Goal: Use online tool/utility: Utilize a website feature to perform a specific function

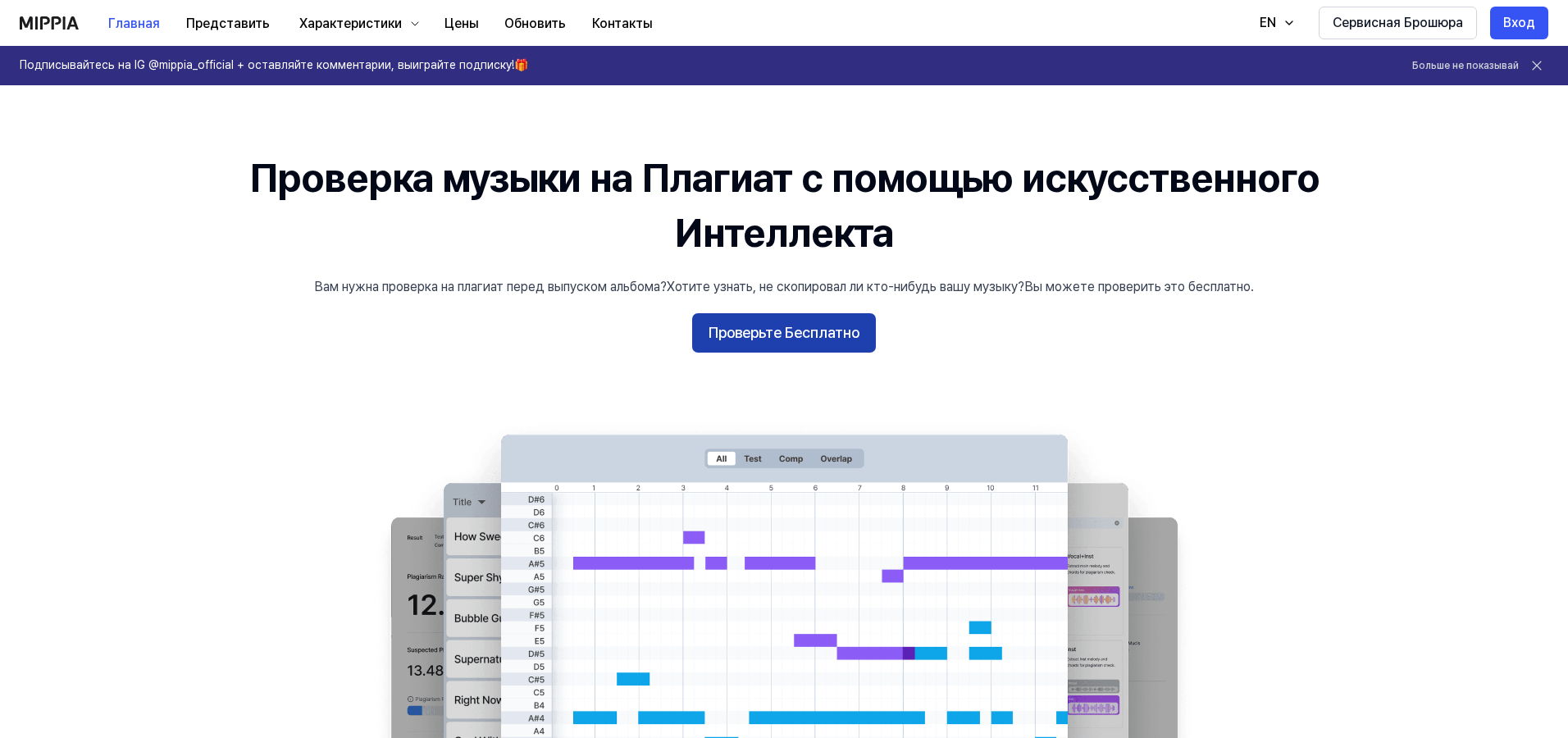
click at [796, 331] on ya-tr-span "Проверьте Бесплатно" at bounding box center [784, 334] width 151 height 24
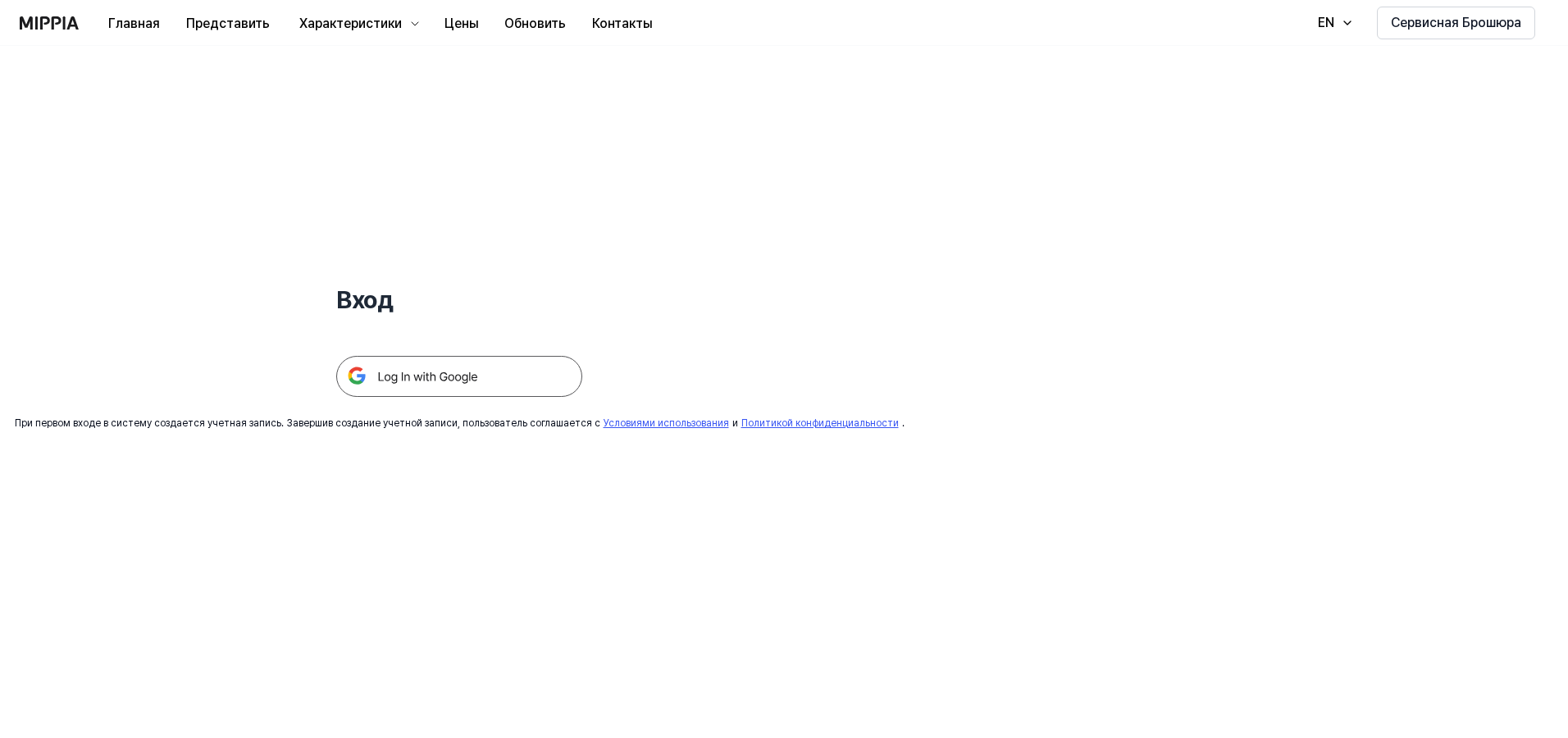
click at [507, 373] on img at bounding box center [459, 376] width 246 height 41
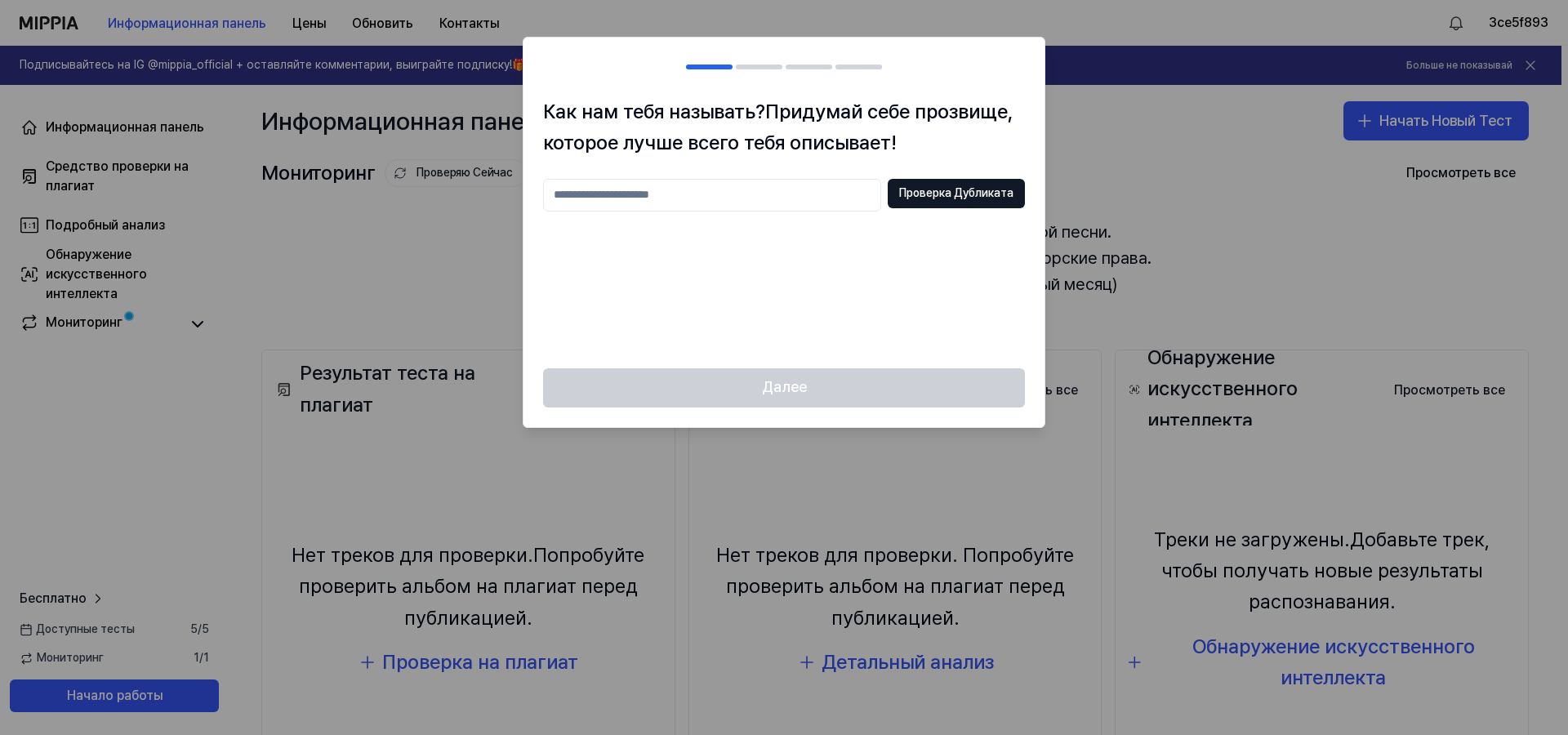
click at [704, 200] on input "text" at bounding box center [712, 196] width 339 height 33
type input "*"
click at [961, 195] on ya-tr-span "Проверка Дубликата" at bounding box center [956, 194] width 114 height 16
click at [664, 188] on input "****" at bounding box center [712, 196] width 339 height 33
type input "********"
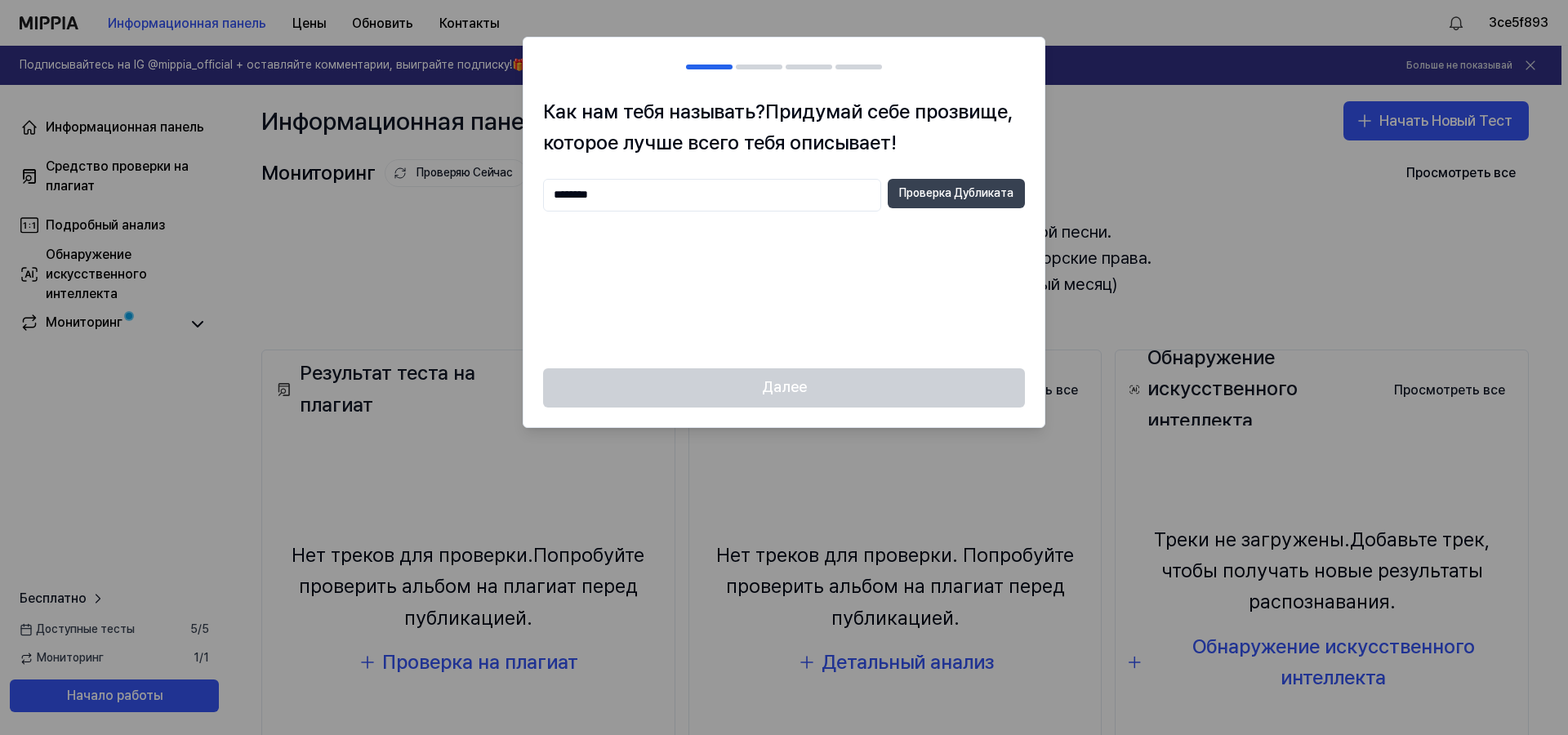
click at [970, 196] on ya-tr-span "Проверка Дубликата" at bounding box center [956, 194] width 114 height 16
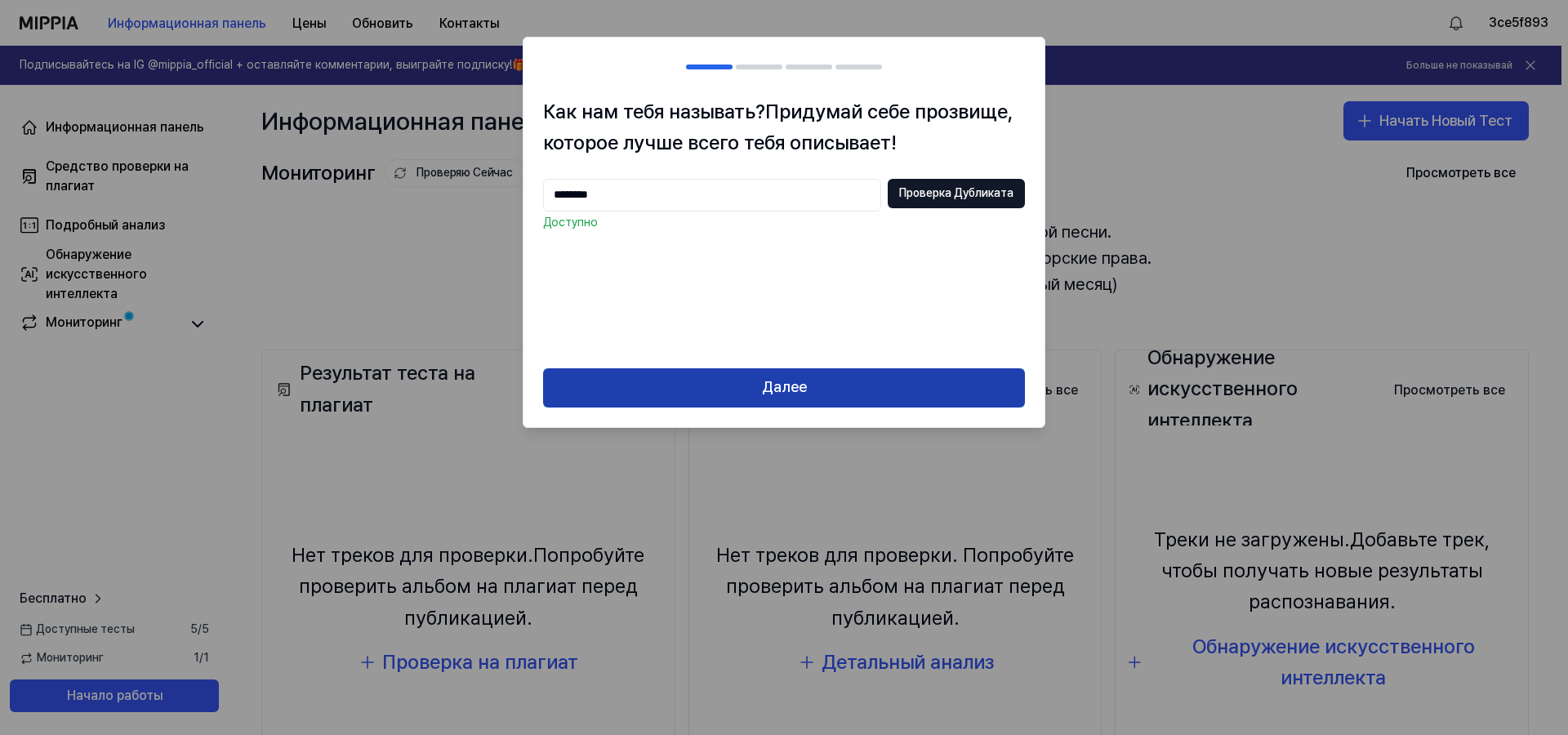
click at [879, 391] on button "Далее" at bounding box center [784, 387] width 482 height 39
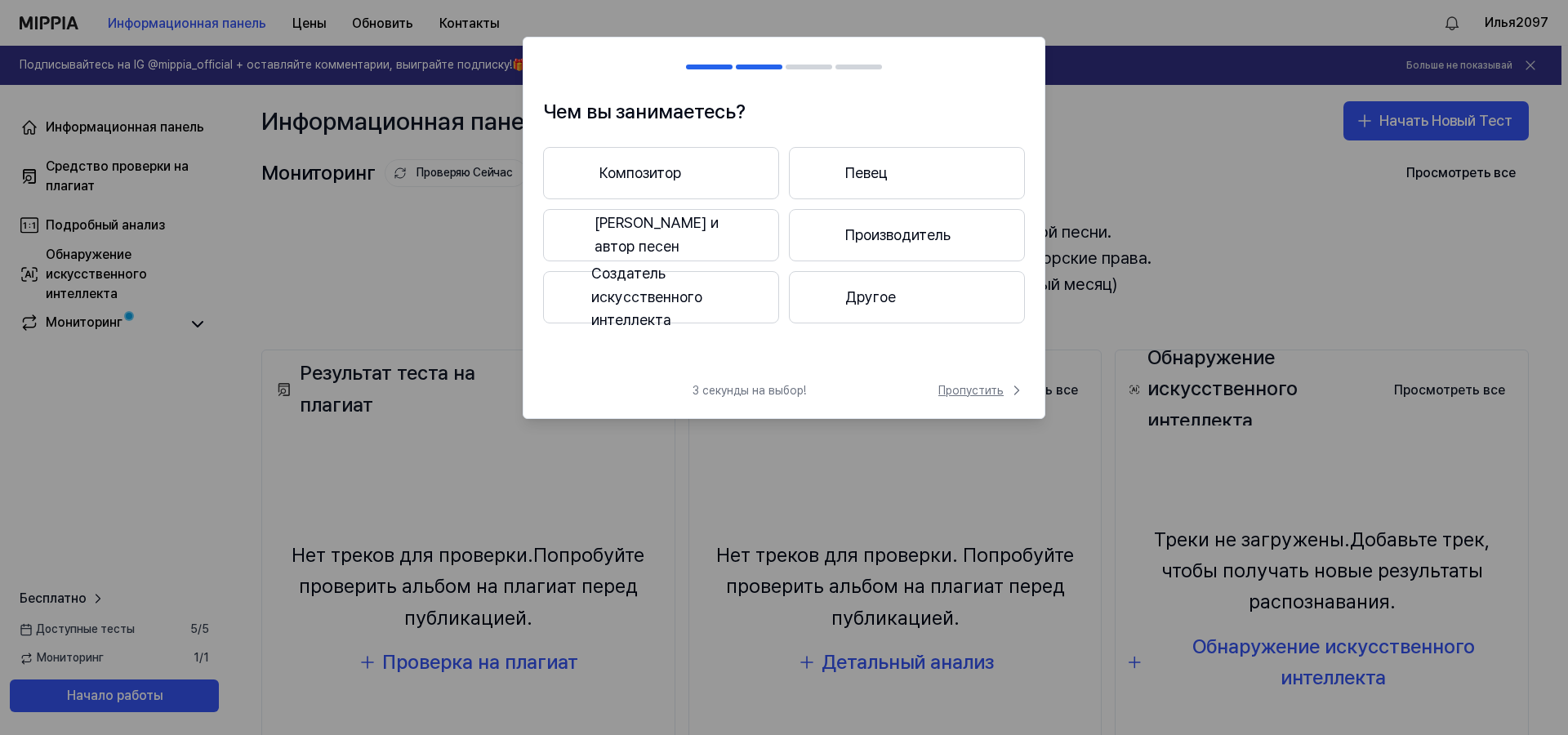
click at [990, 389] on ya-tr-span "Пропустить" at bounding box center [971, 391] width 65 height 16
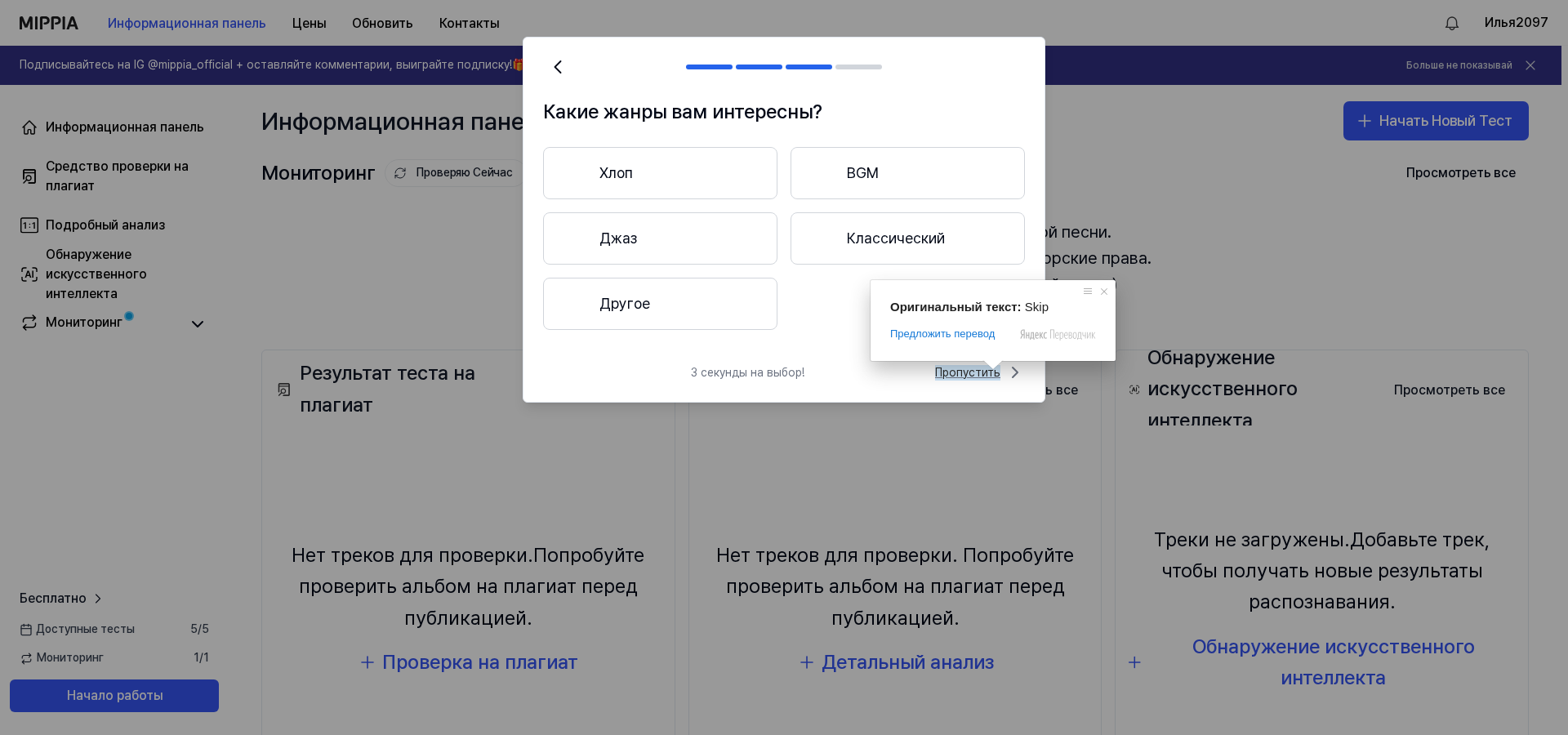
click at [982, 373] on ya-tr-span "Пропустить" at bounding box center [968, 373] width 65 height 16
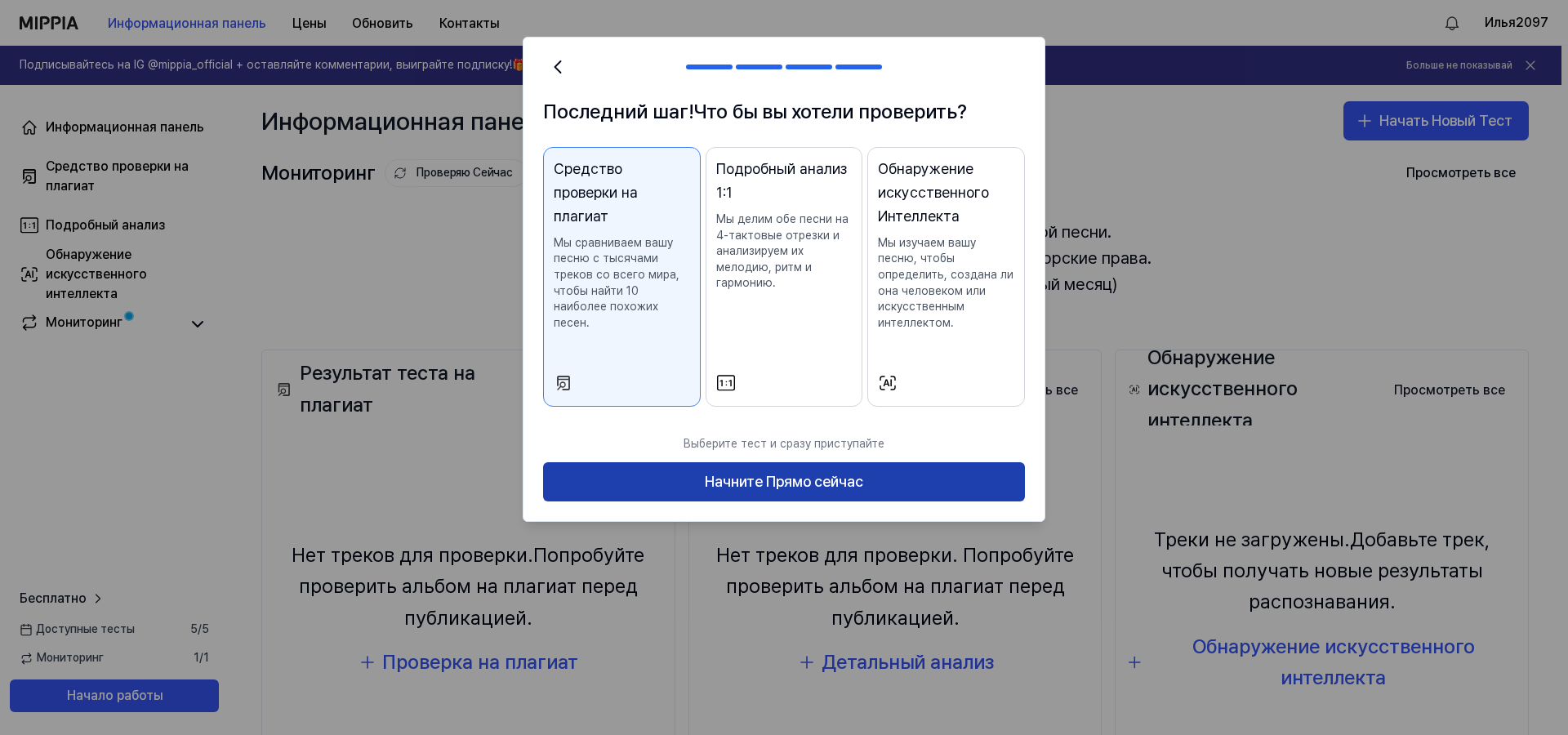
click at [895, 482] on button "Начните Прямо сейчас" at bounding box center [784, 482] width 482 height 39
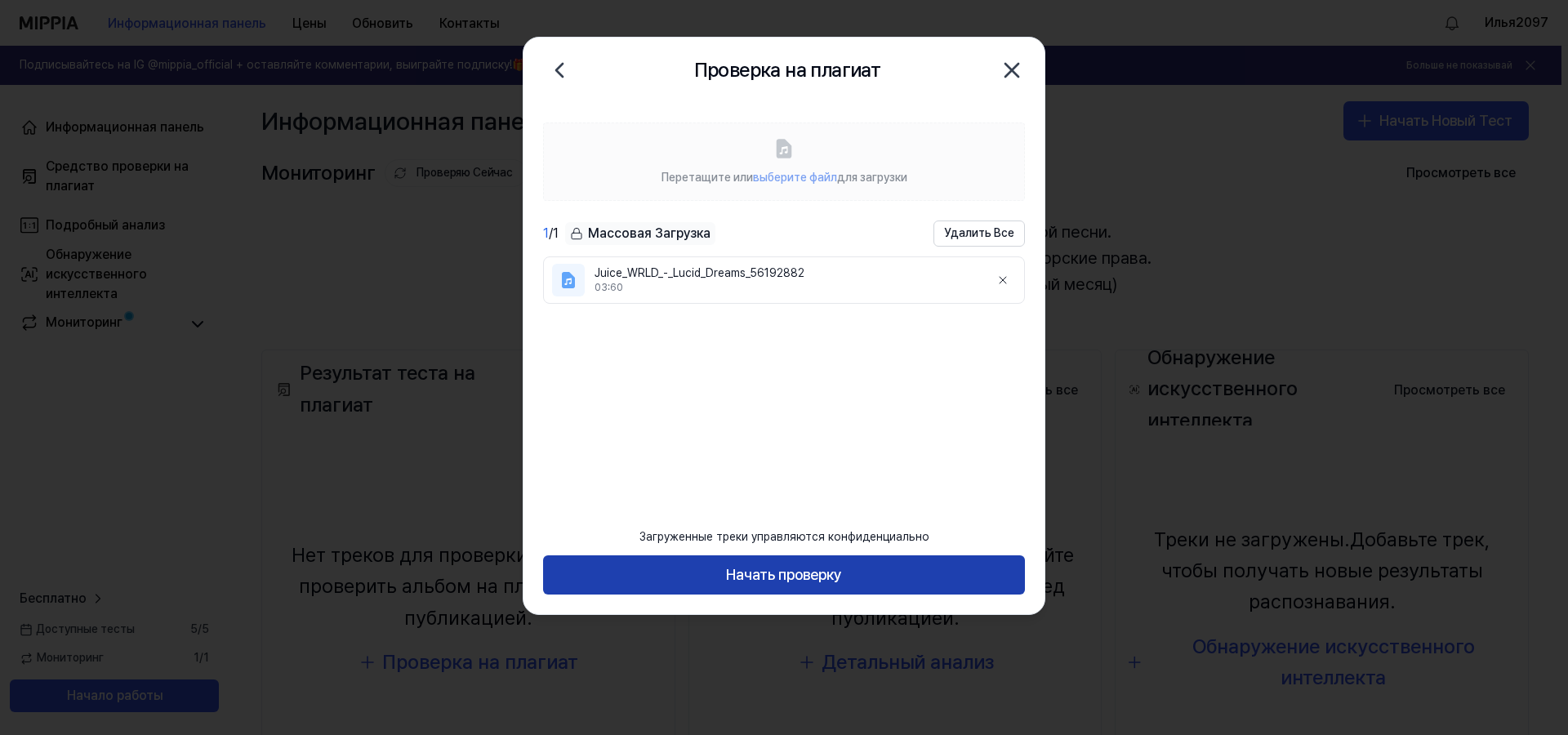
click at [876, 573] on button "Начать проверку" at bounding box center [784, 575] width 482 height 39
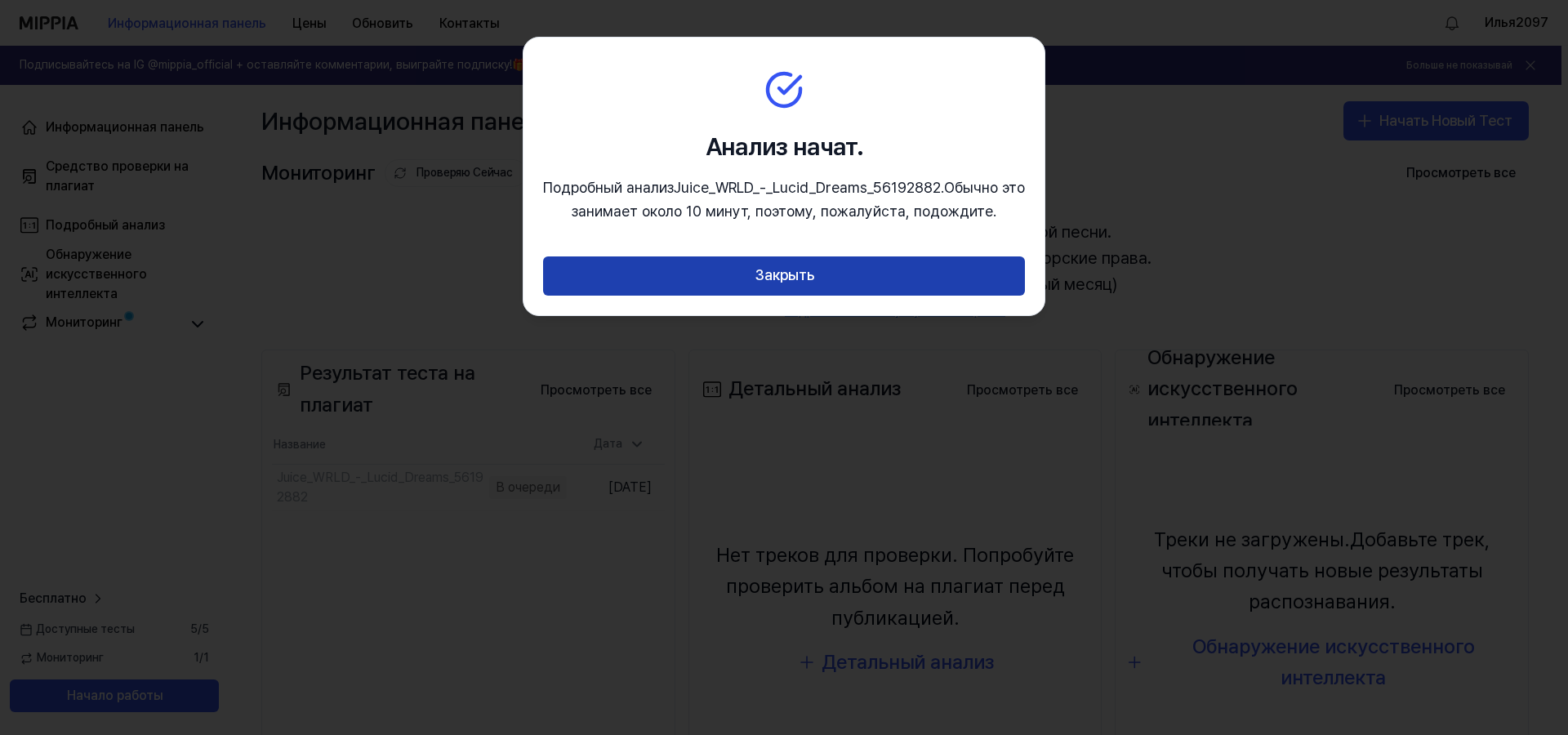
click at [889, 265] on button "Закрыть" at bounding box center [784, 275] width 482 height 39
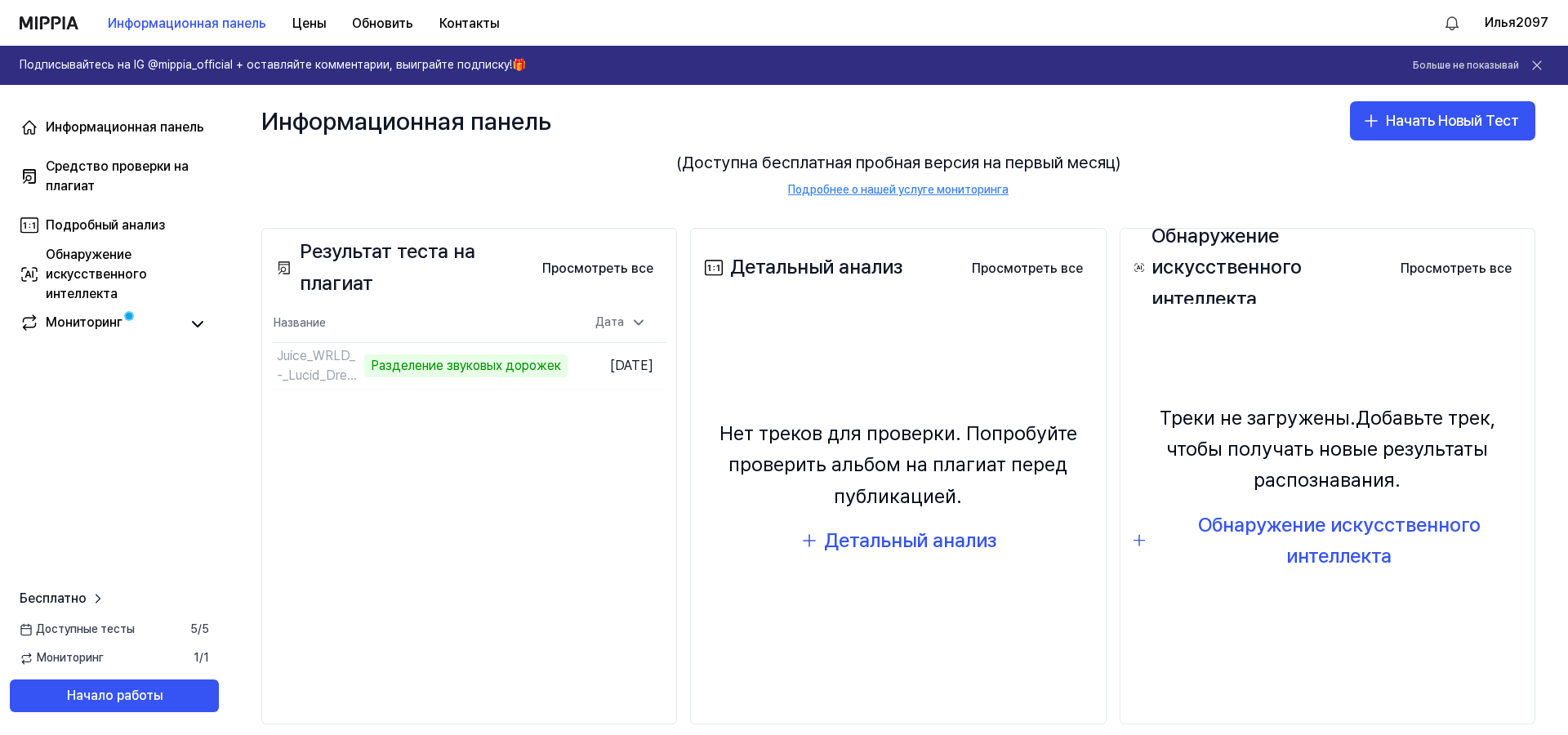
scroll to position [144, 0]
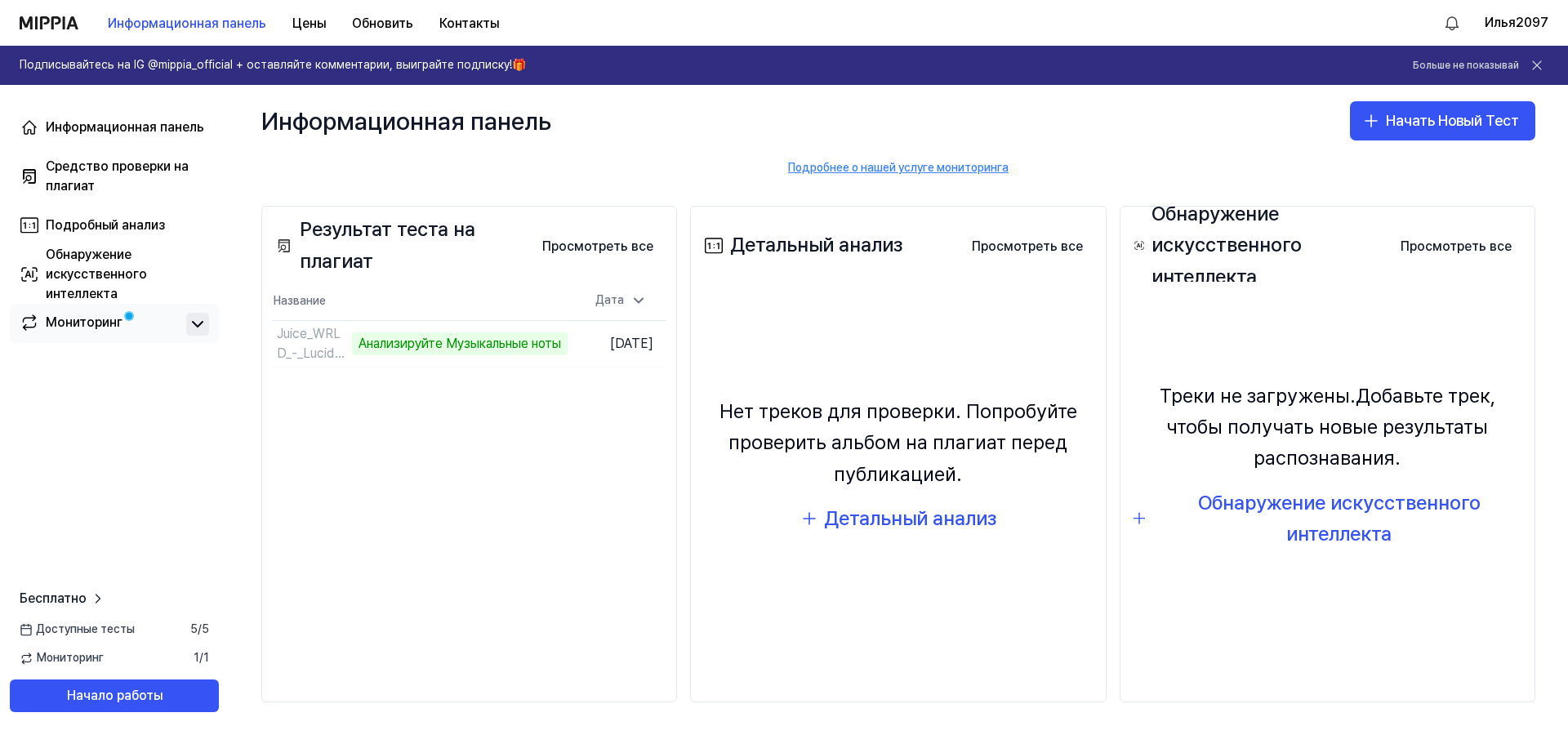
click at [198, 325] on icon at bounding box center [197, 324] width 10 height 5
click at [191, 323] on icon at bounding box center [198, 324] width 20 height 20
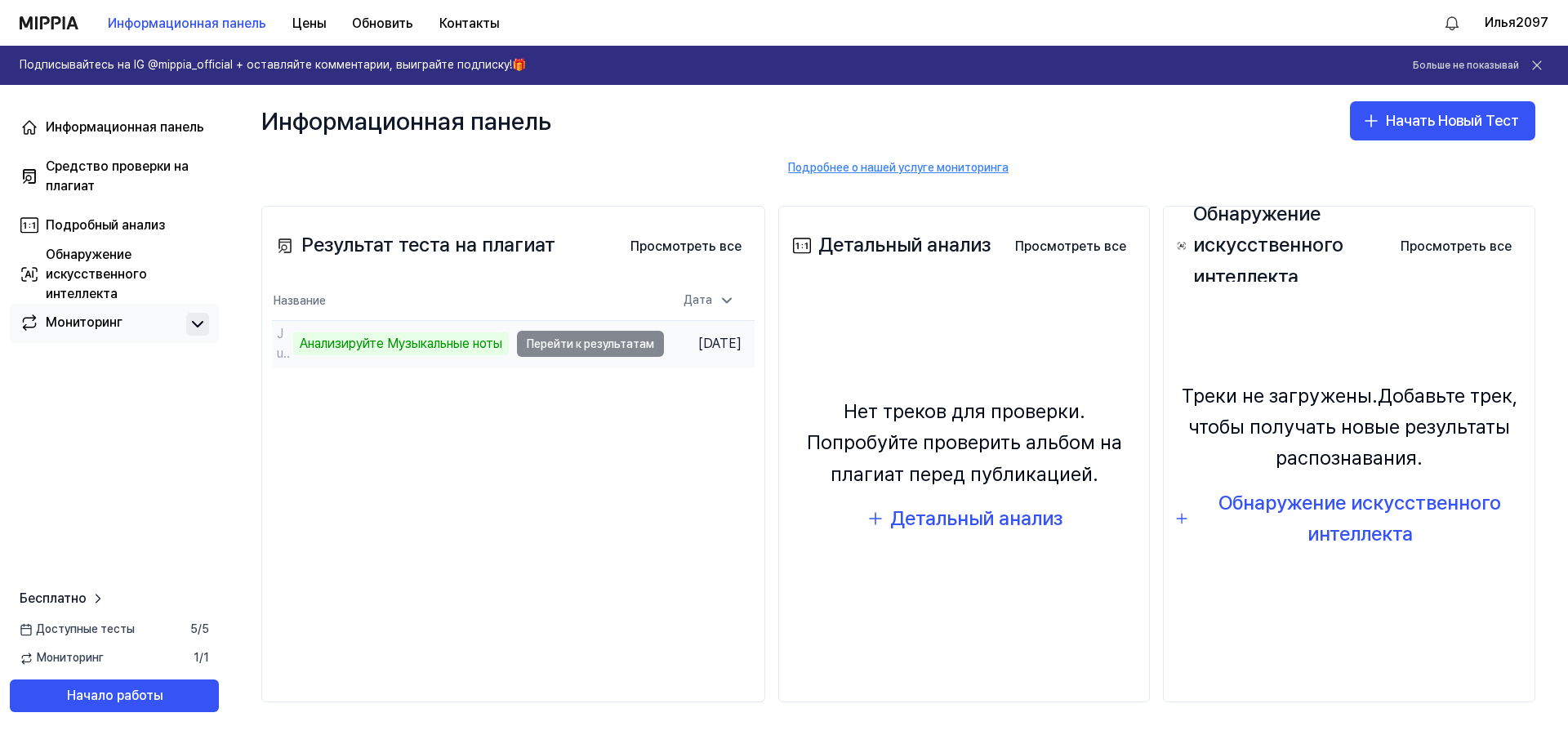
click at [565, 345] on td "Juice_WRLD_-_Lucid_Dreams_56192882 Анализируйте Музыкальные ноты Перейти к резу…" at bounding box center [467, 344] width 392 height 46
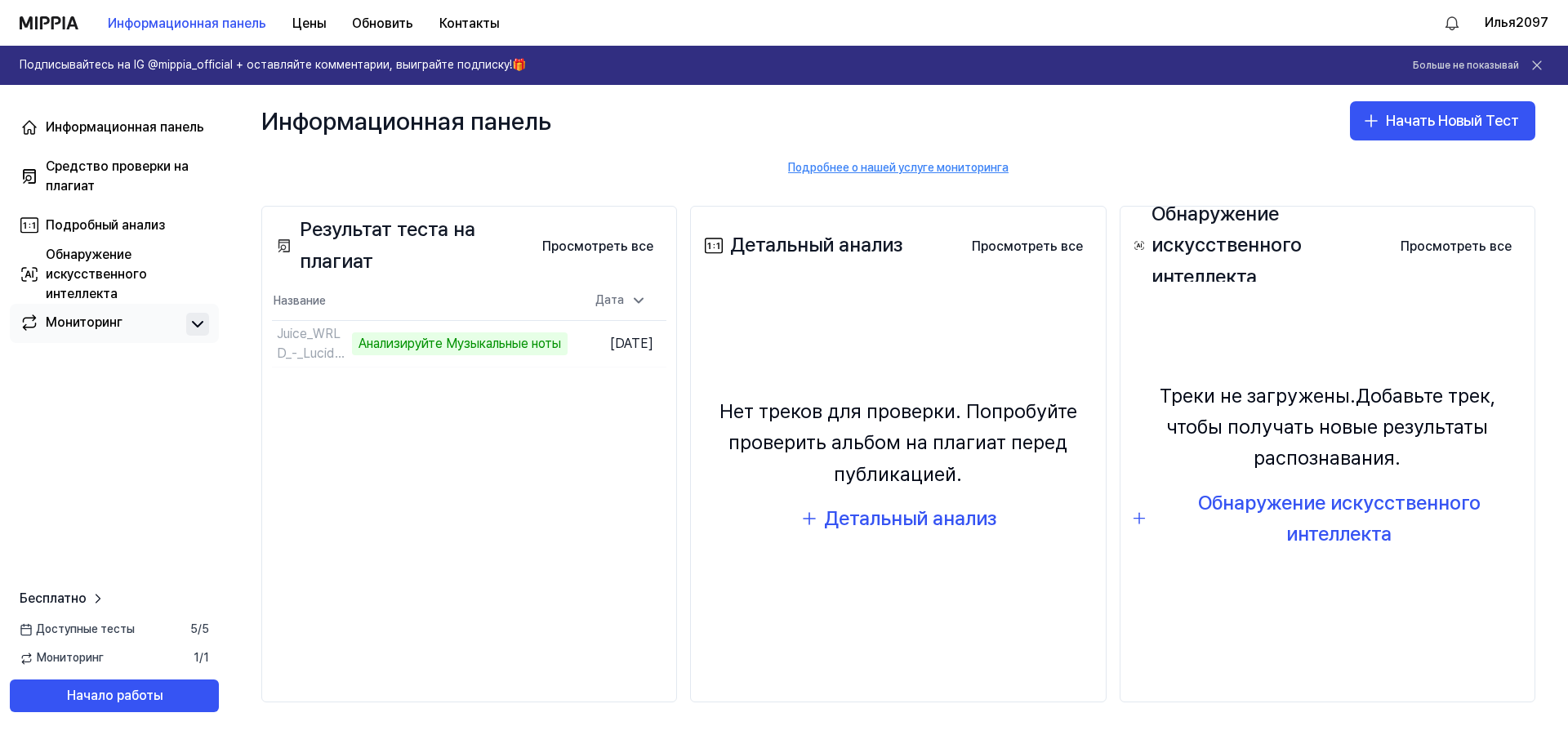
click at [595, 397] on div "Результат теста на плагиат Просмотреть все Plagiarism Test Result Название Дата…" at bounding box center [469, 453] width 416 height 497
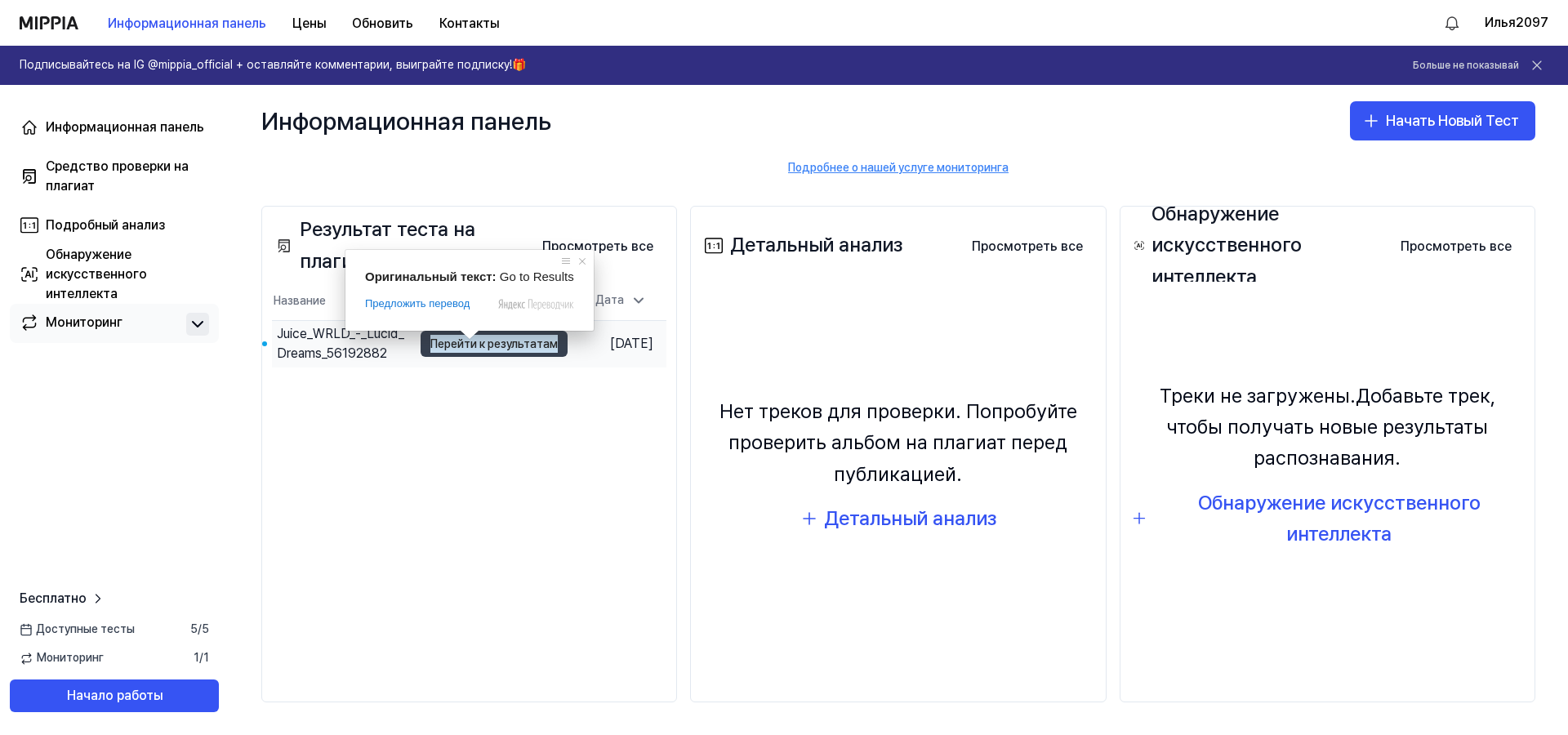
click at [475, 344] on ya-tr-span "Перейти к результатам" at bounding box center [494, 344] width 128 height 18
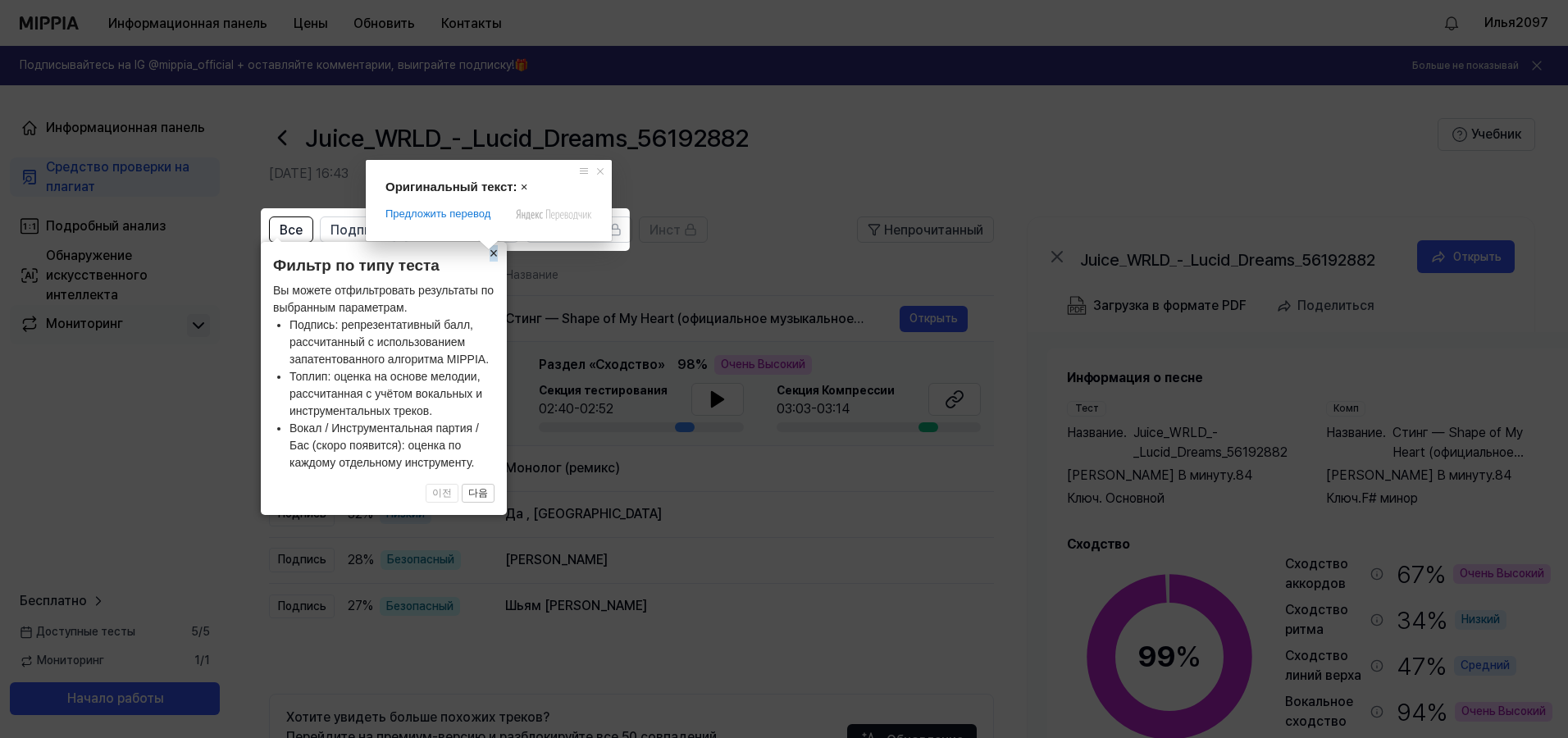
click at [492, 250] on span at bounding box center [488, 244] width 21 height 10
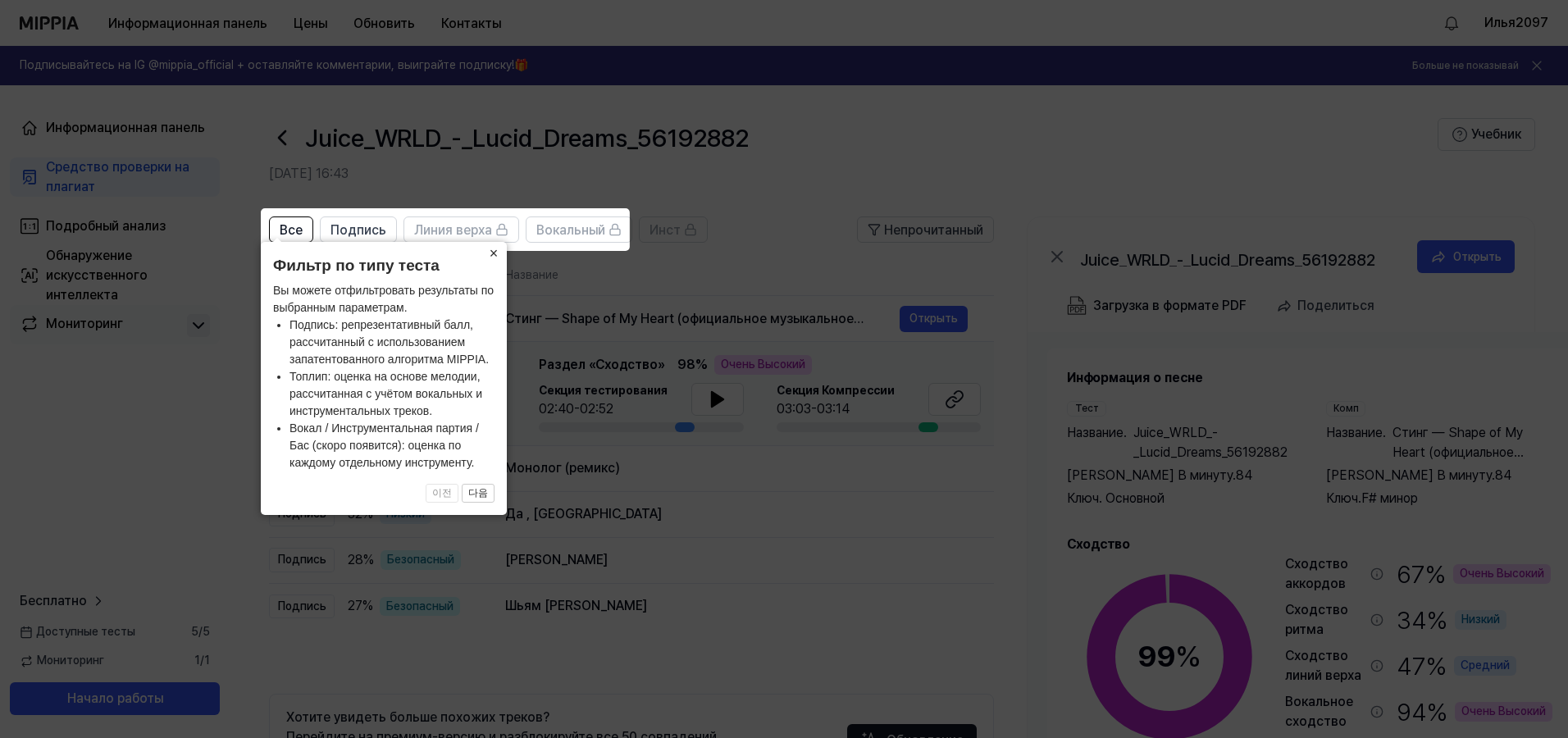
click at [494, 255] on ya-tr-span "×" at bounding box center [494, 254] width 9 height 16
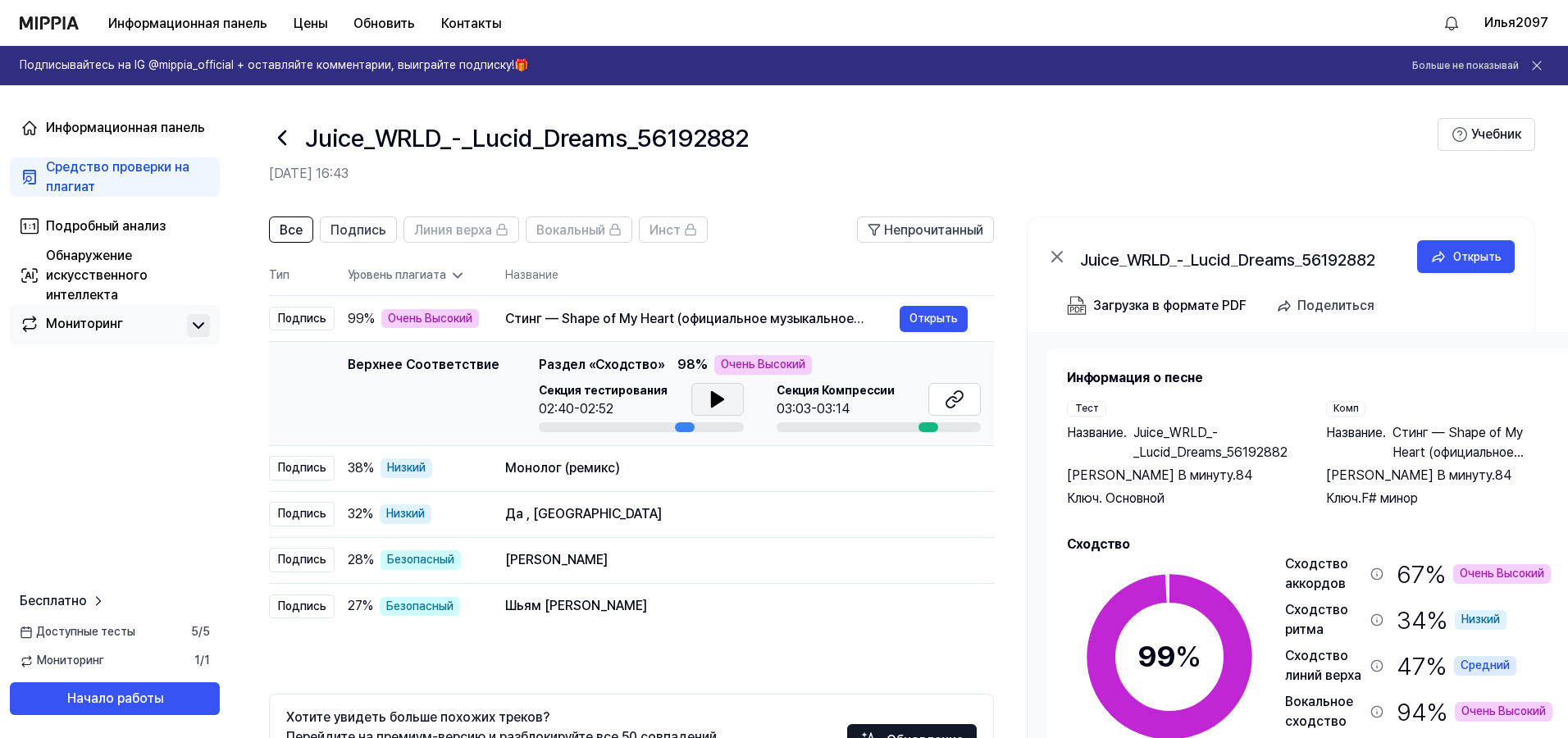
click at [711, 403] on icon at bounding box center [716, 399] width 12 height 15
click at [714, 399] on icon at bounding box center [718, 400] width 20 height 20
click at [539, 427] on div at bounding box center [642, 427] width 205 height 10
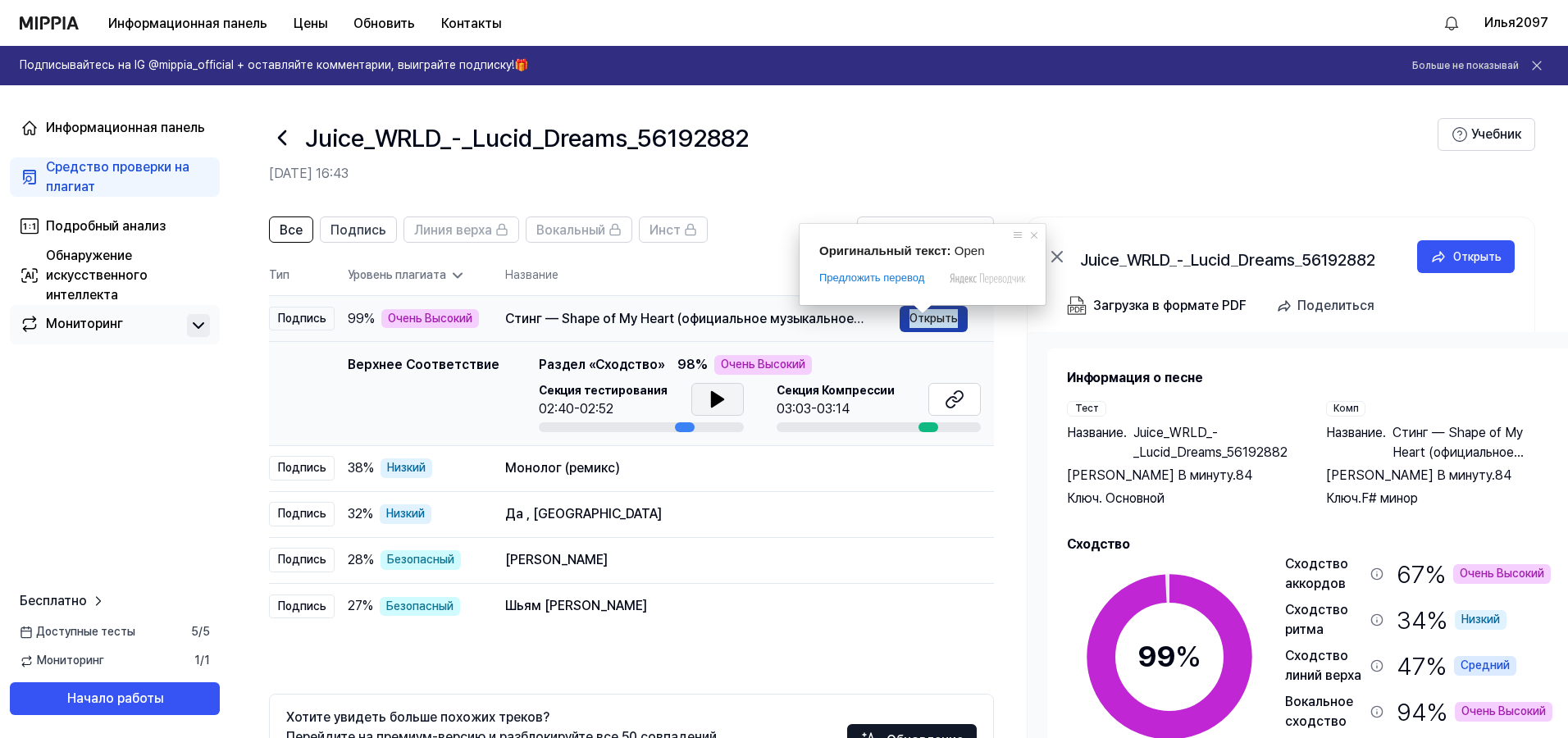
click at [924, 313] on span at bounding box center [922, 309] width 21 height 10
click at [928, 325] on ya-tr-span "Открыть" at bounding box center [934, 318] width 48 height 18
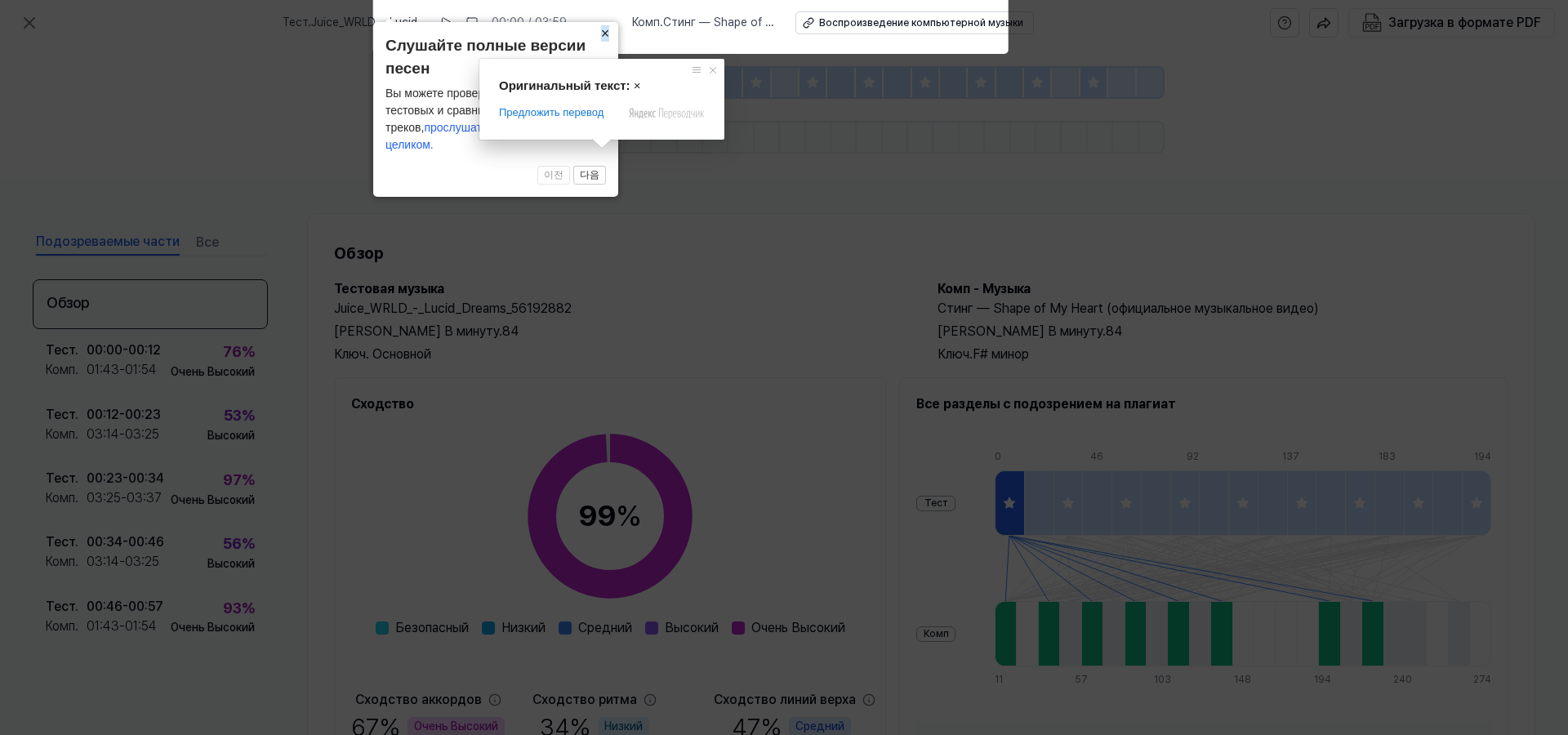
click at [606, 42] on ya-tr-span "×" at bounding box center [606, 33] width 9 height 16
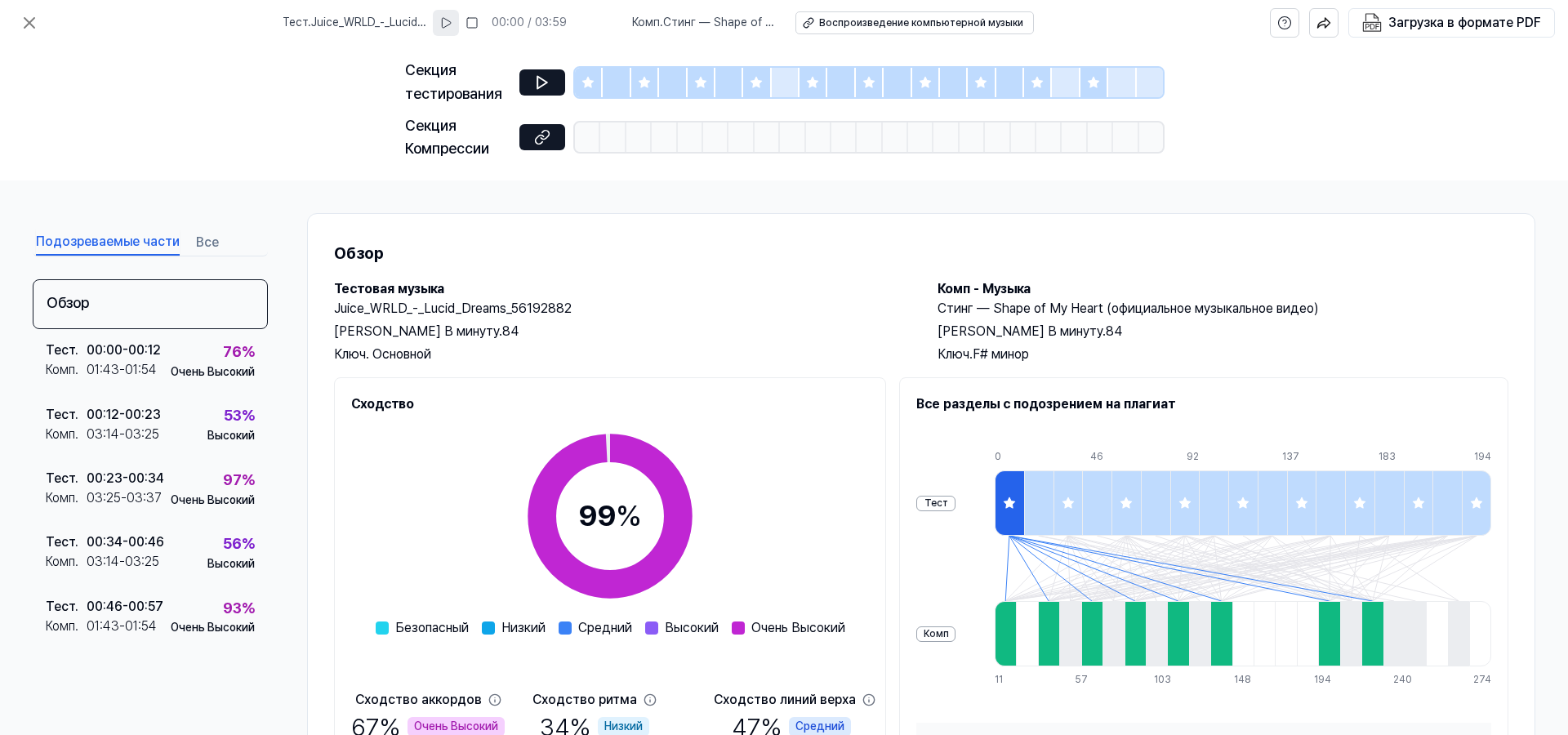
click at [449, 21] on icon at bounding box center [445, 23] width 13 height 13
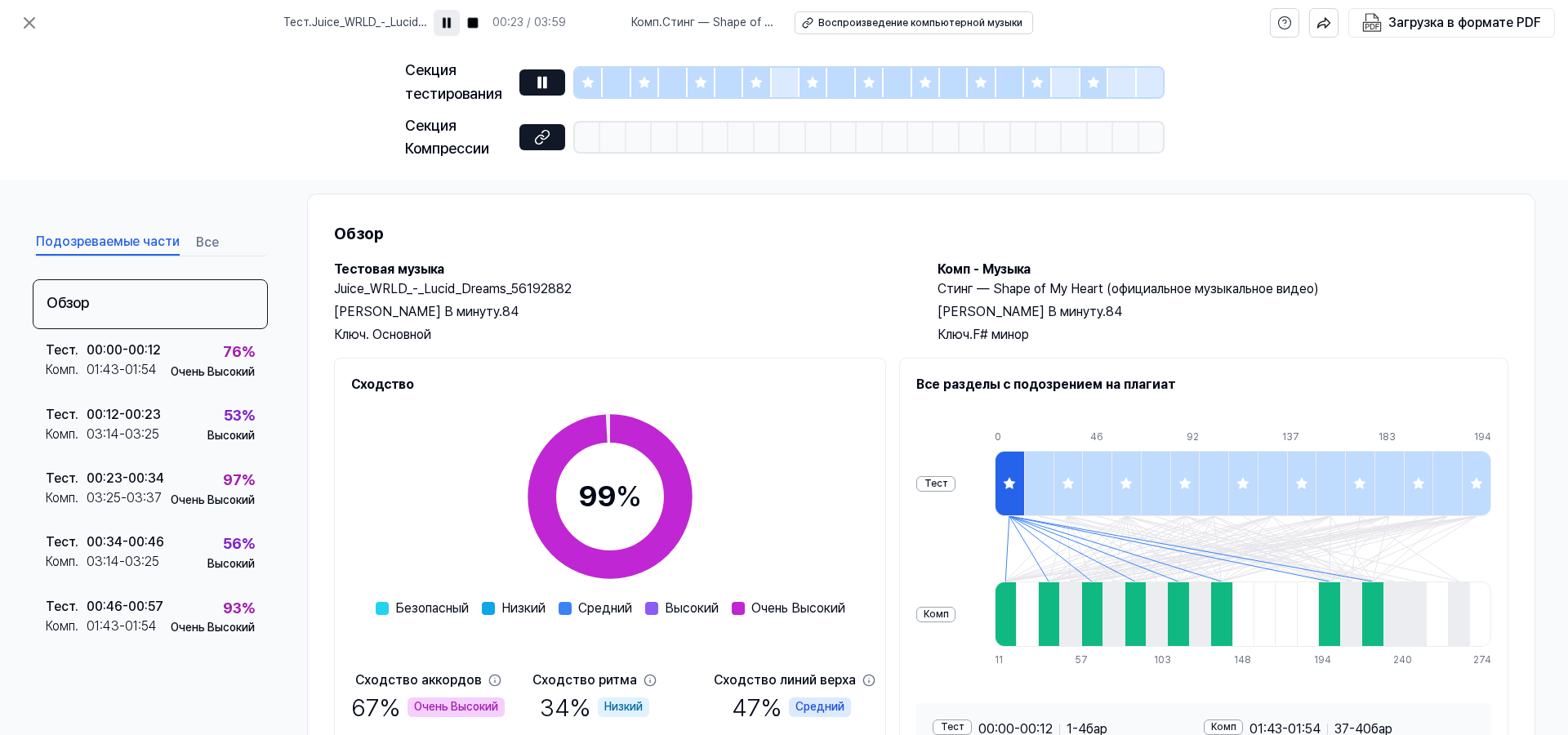
scroll to position [0, 0]
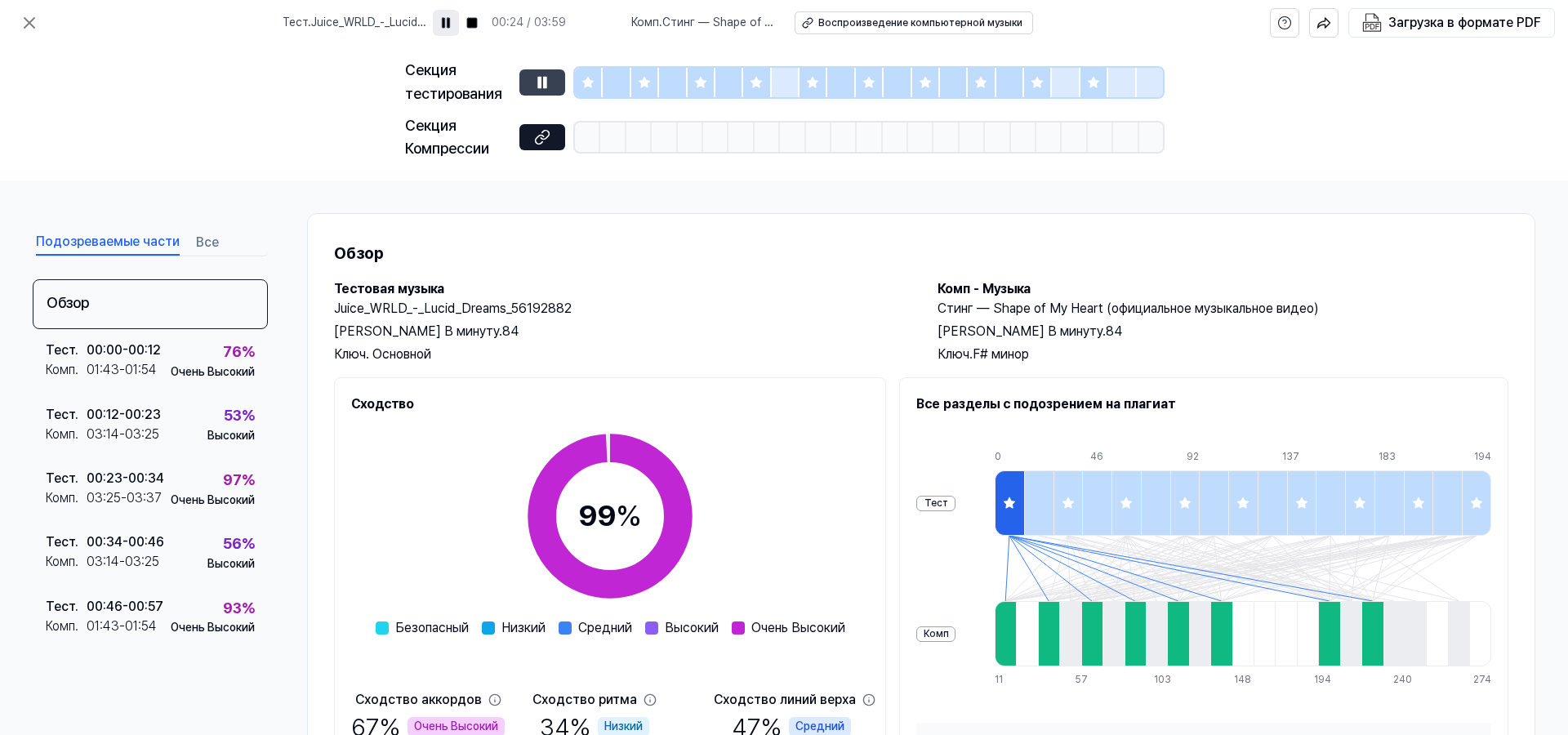
click at [547, 83] on icon at bounding box center [545, 82] width 3 height 11
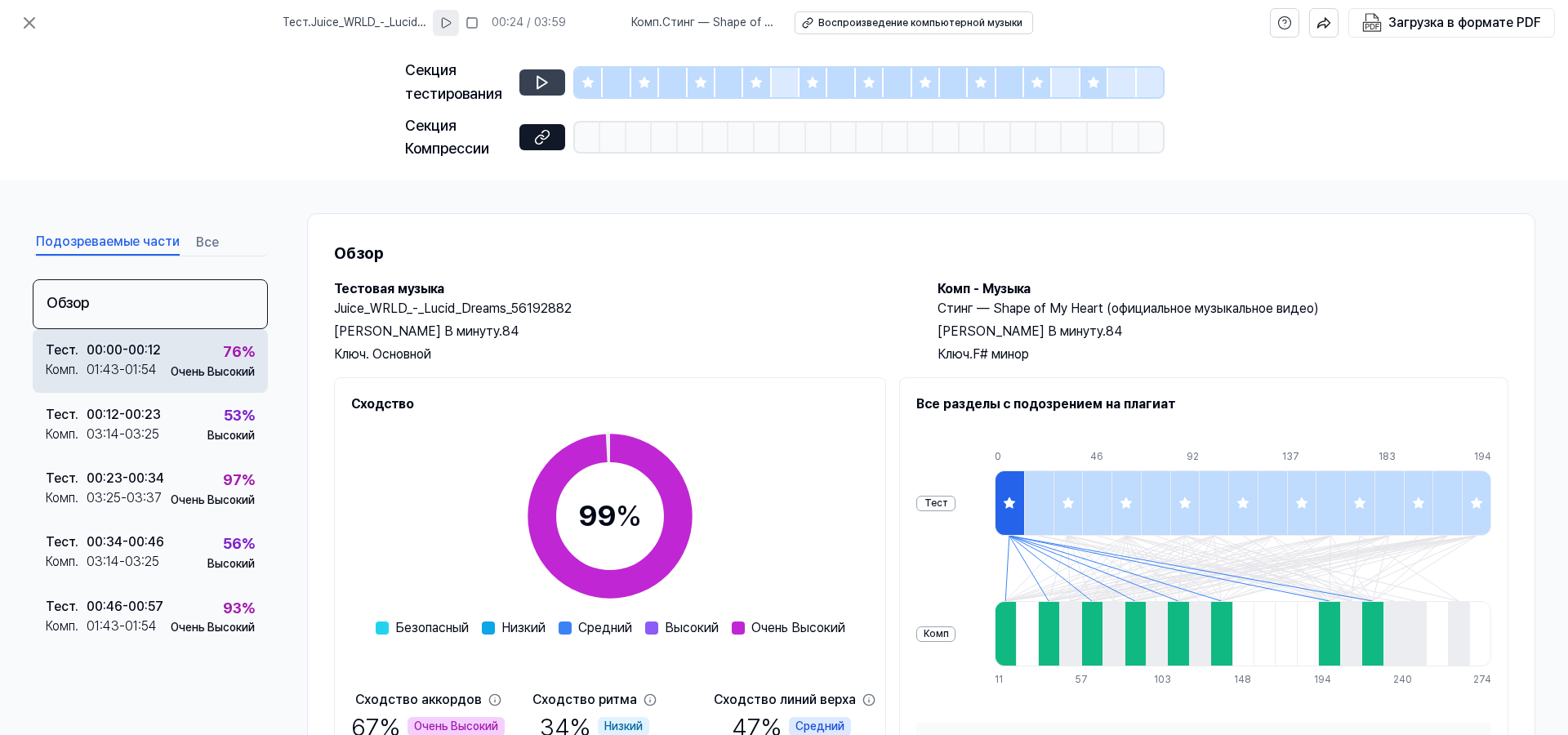
click at [171, 355] on div "76 % Очень Высокий" at bounding box center [213, 359] width 84 height 39
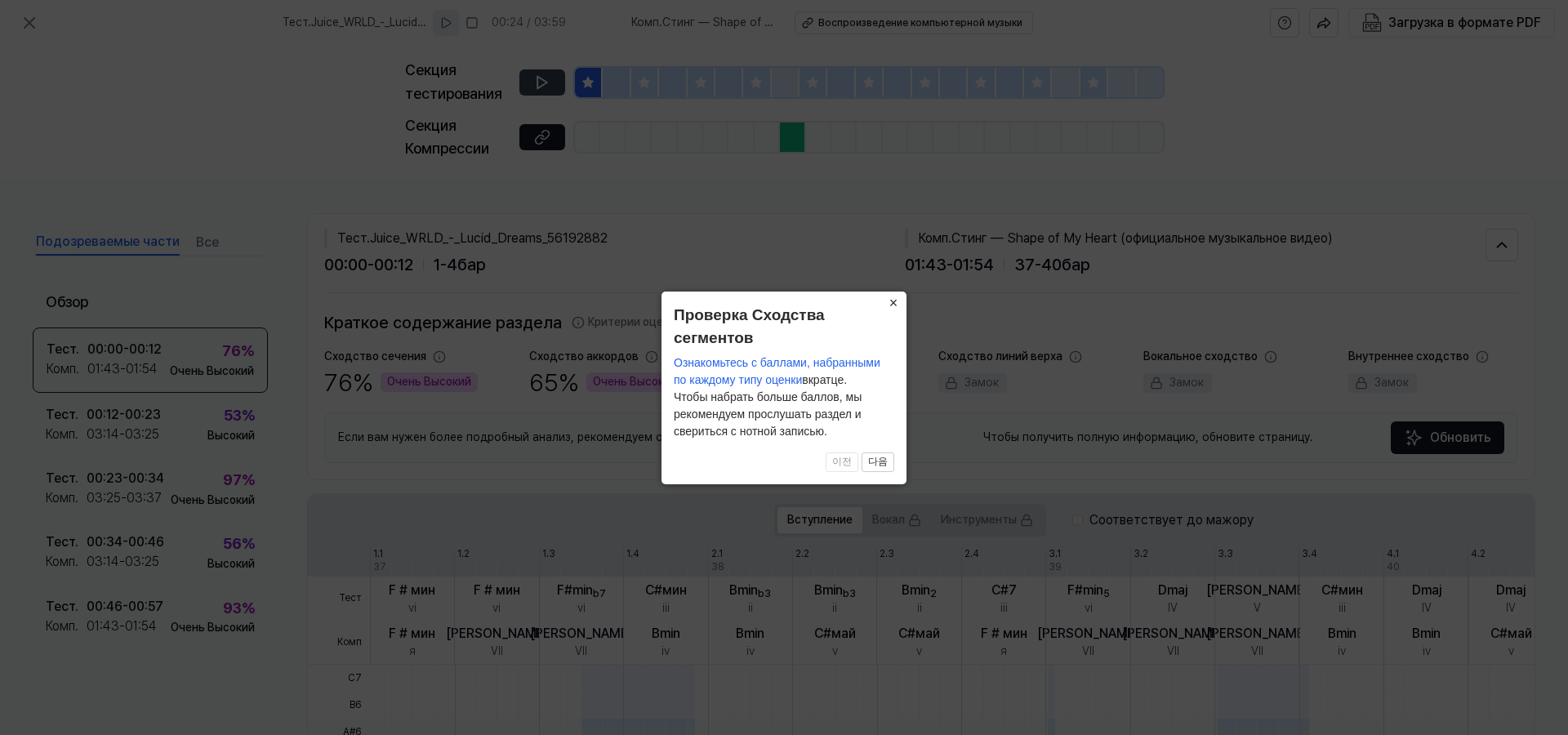
click at [892, 297] on ya-tr-span "×" at bounding box center [894, 303] width 9 height 16
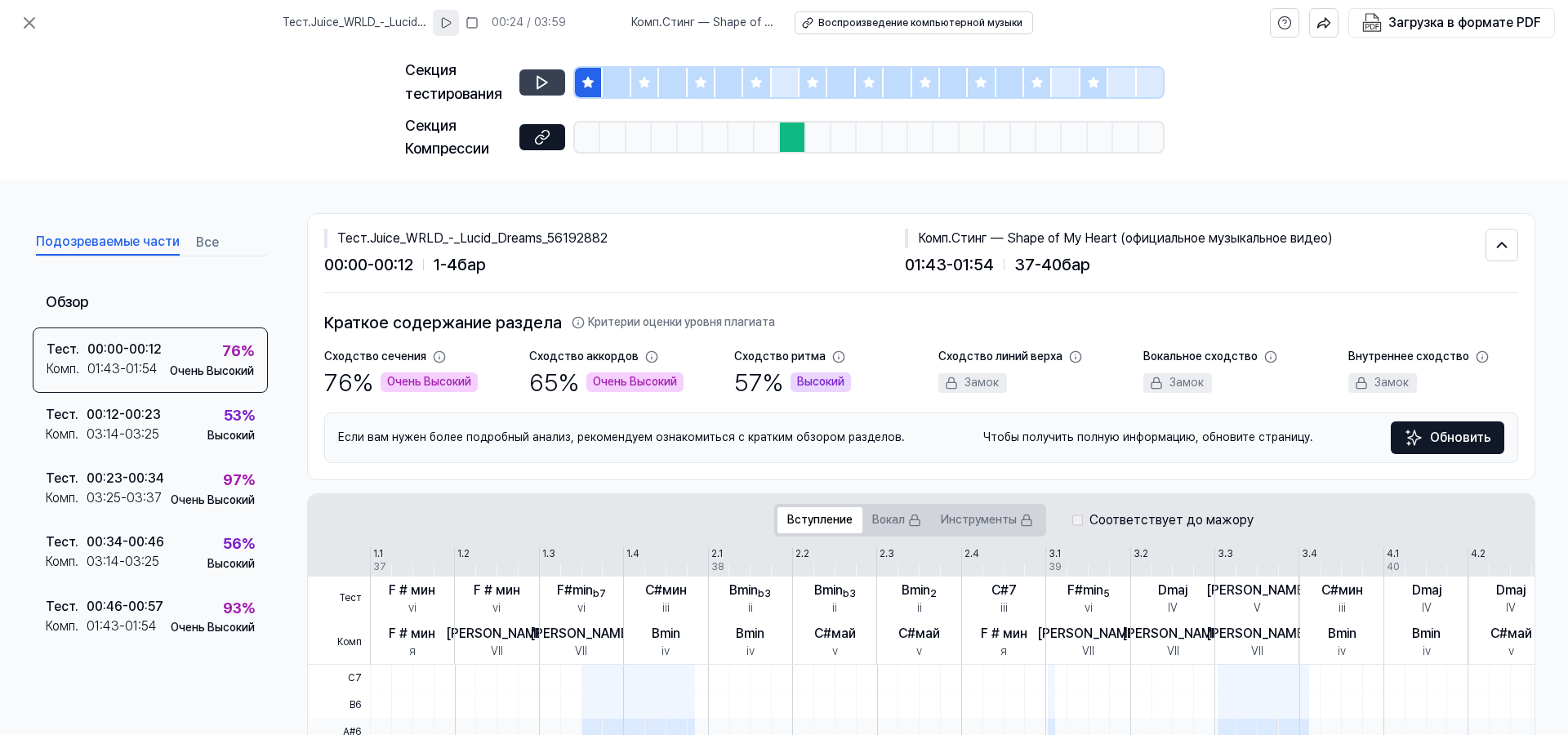
click at [536, 80] on icon at bounding box center [542, 82] width 16 height 16
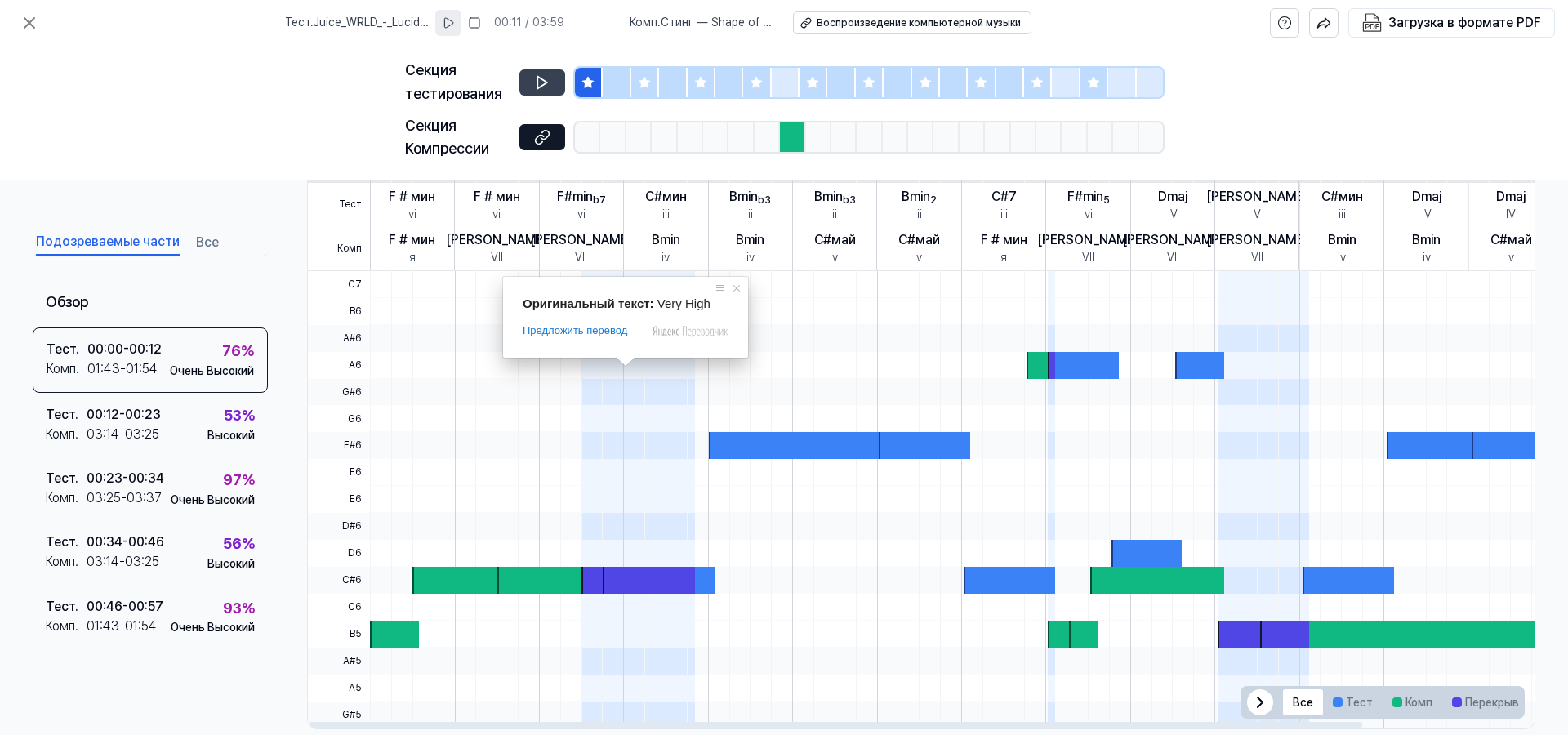
scroll to position [421, 0]
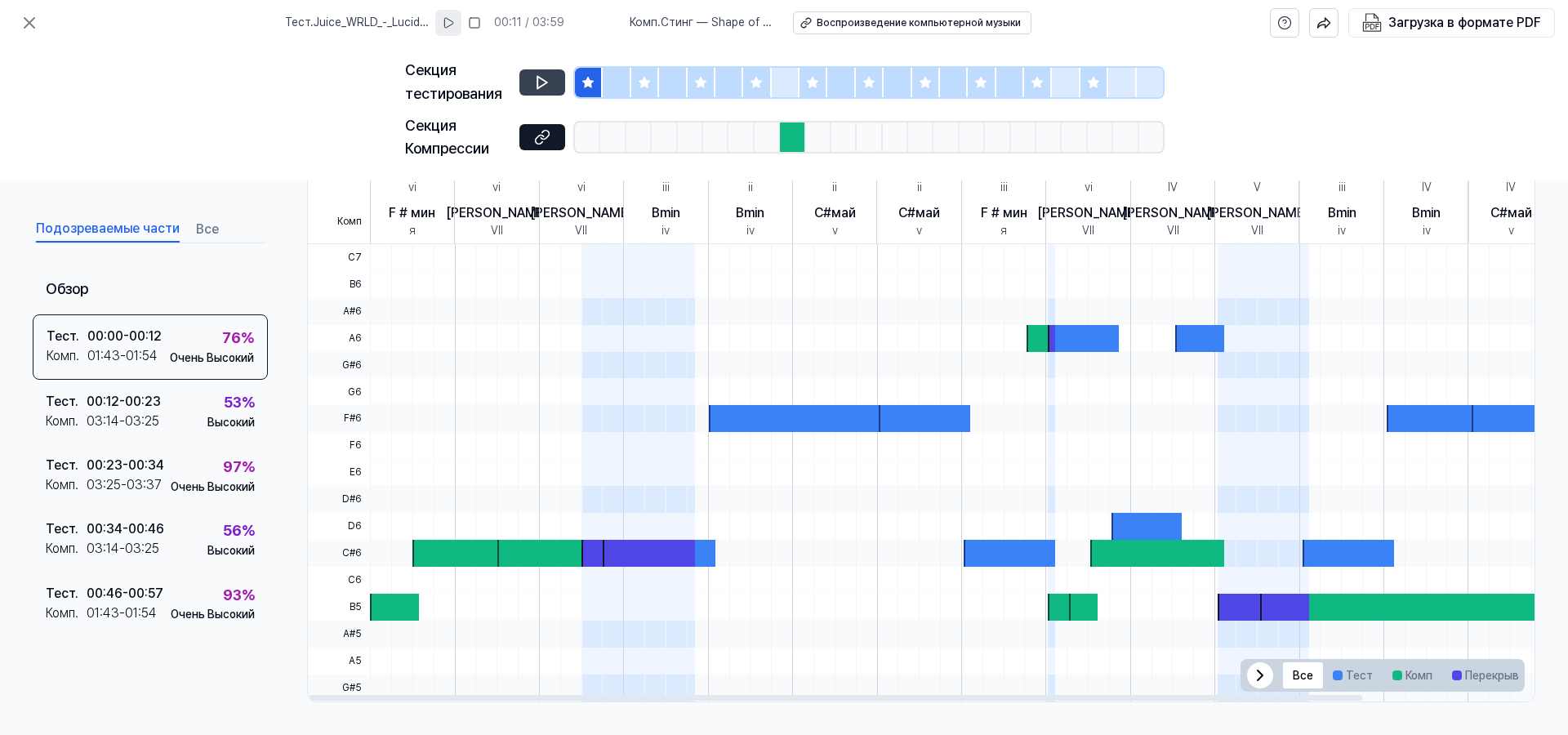
click at [552, 552] on div at bounding box center [543, 553] width 91 height 27
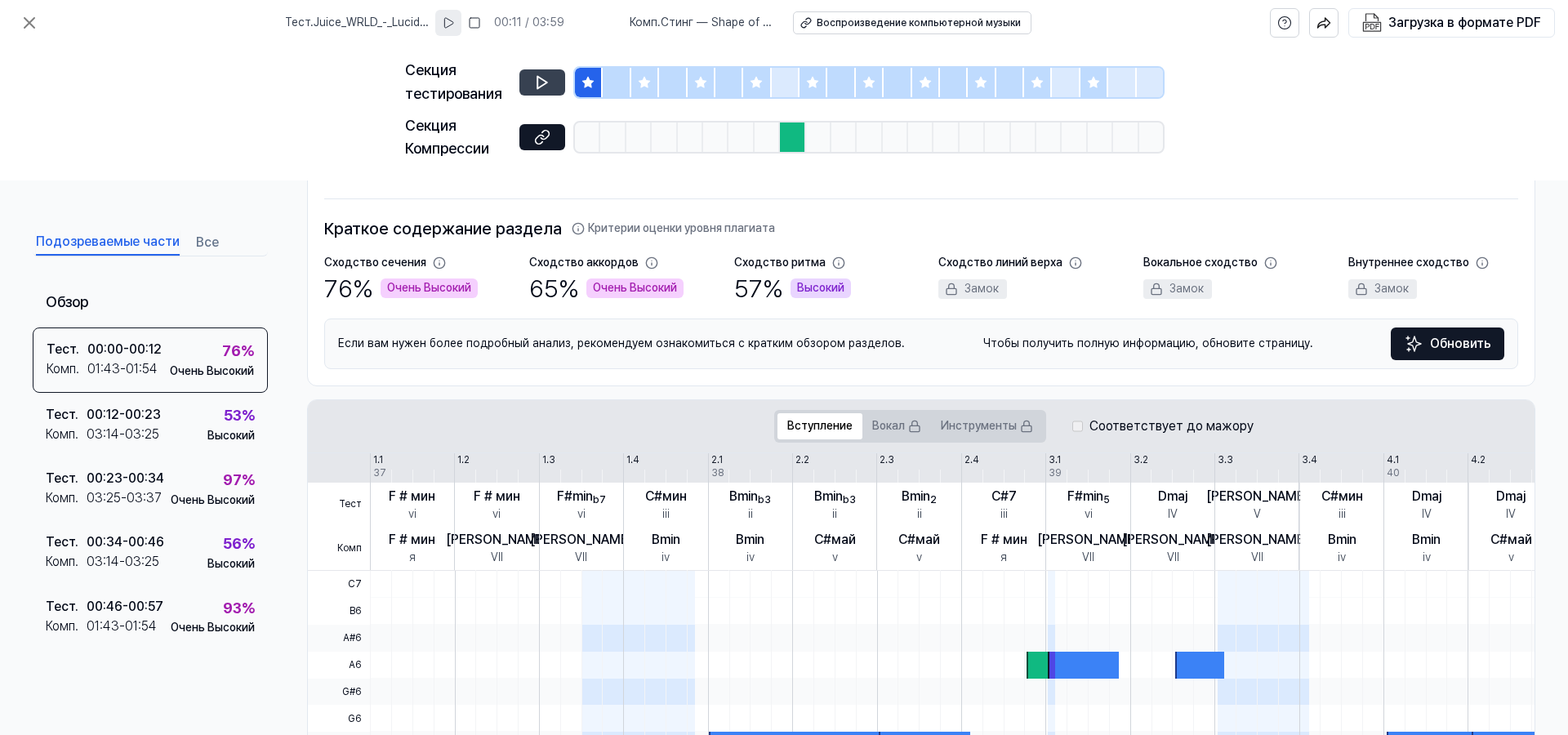
scroll to position [0, 0]
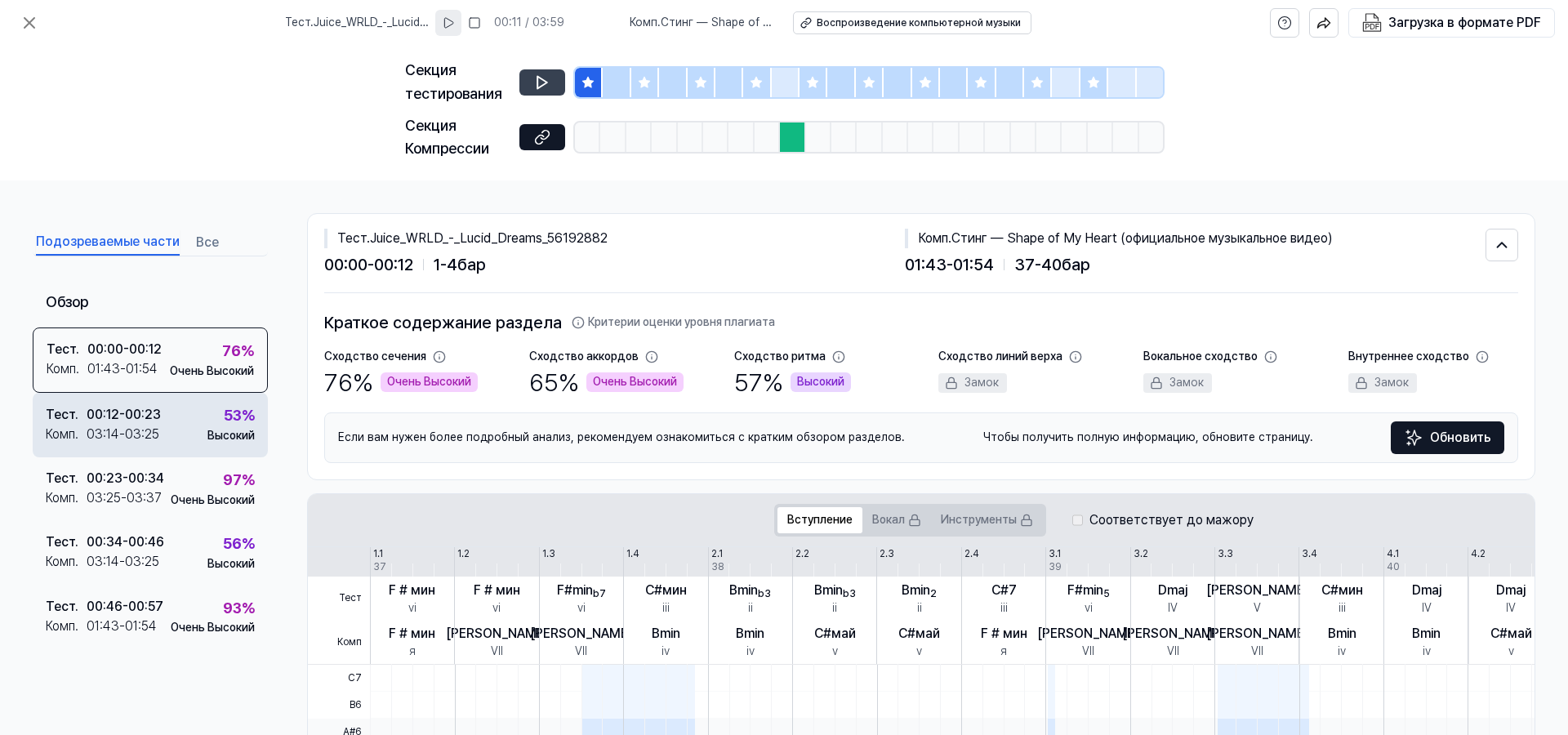
click at [147, 435] on div "03:14 - 03:25" at bounding box center [123, 434] width 72 height 20
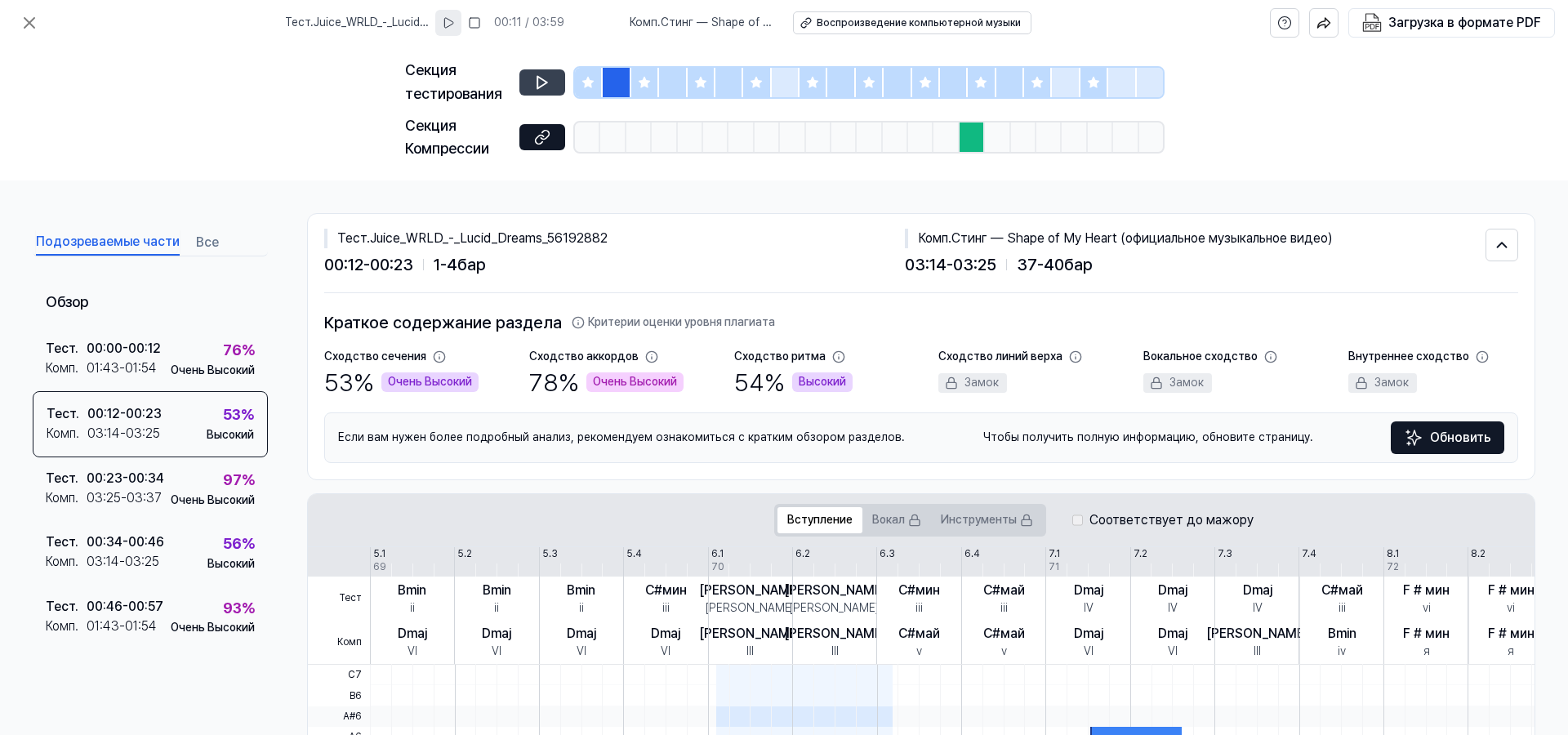
click at [636, 84] on div at bounding box center [645, 82] width 28 height 29
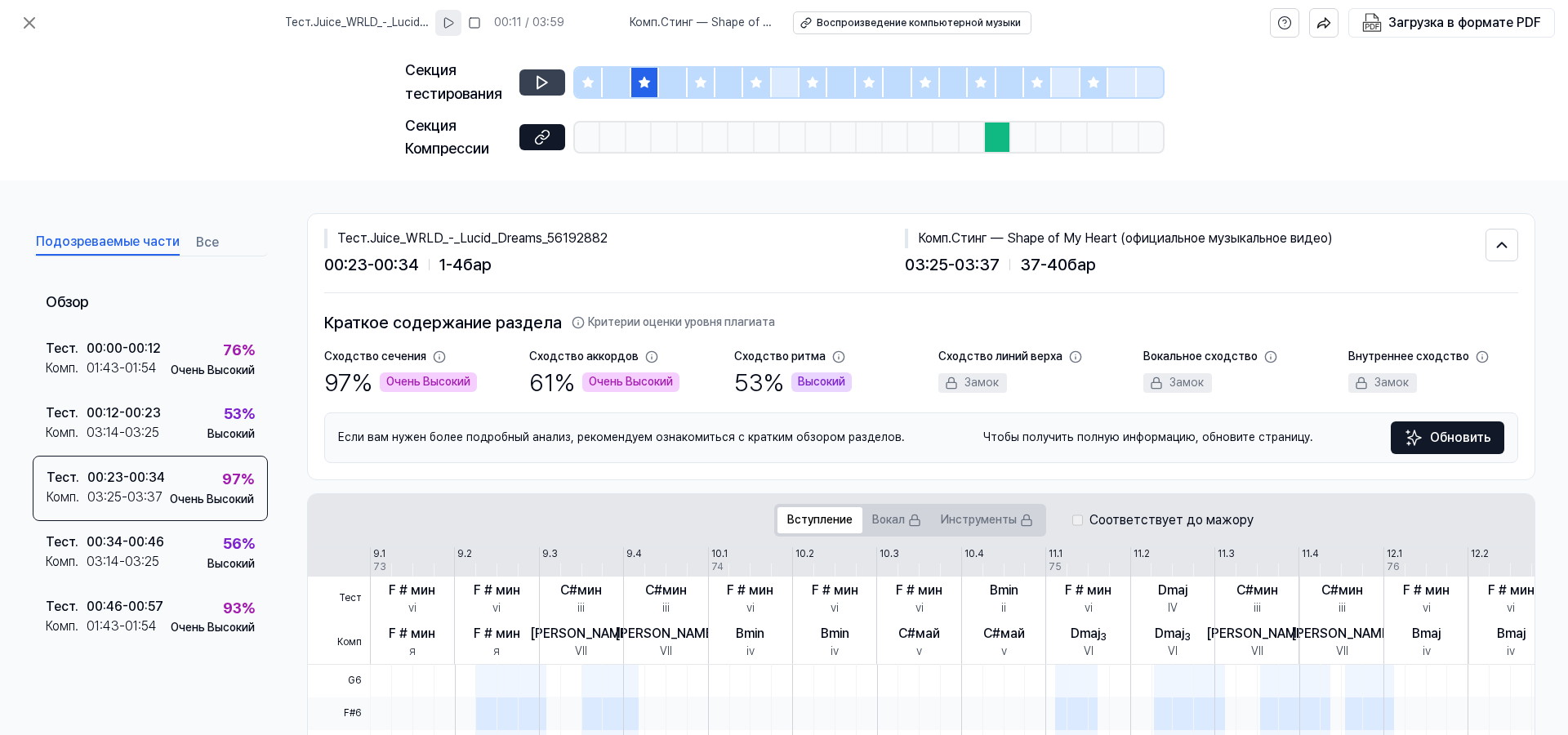
click at [622, 74] on div at bounding box center [617, 82] width 28 height 29
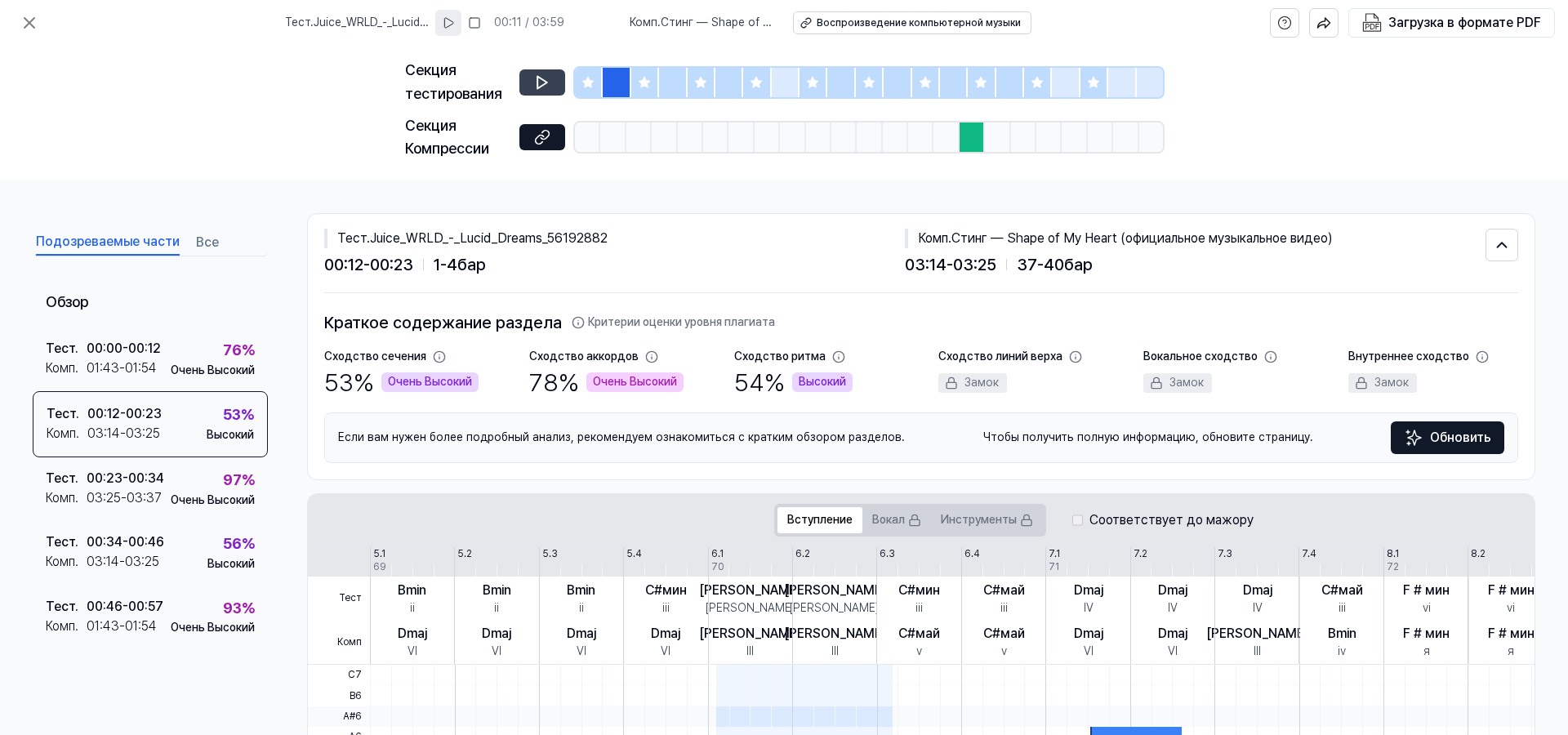
click at [550, 86] on button at bounding box center [542, 82] width 46 height 26
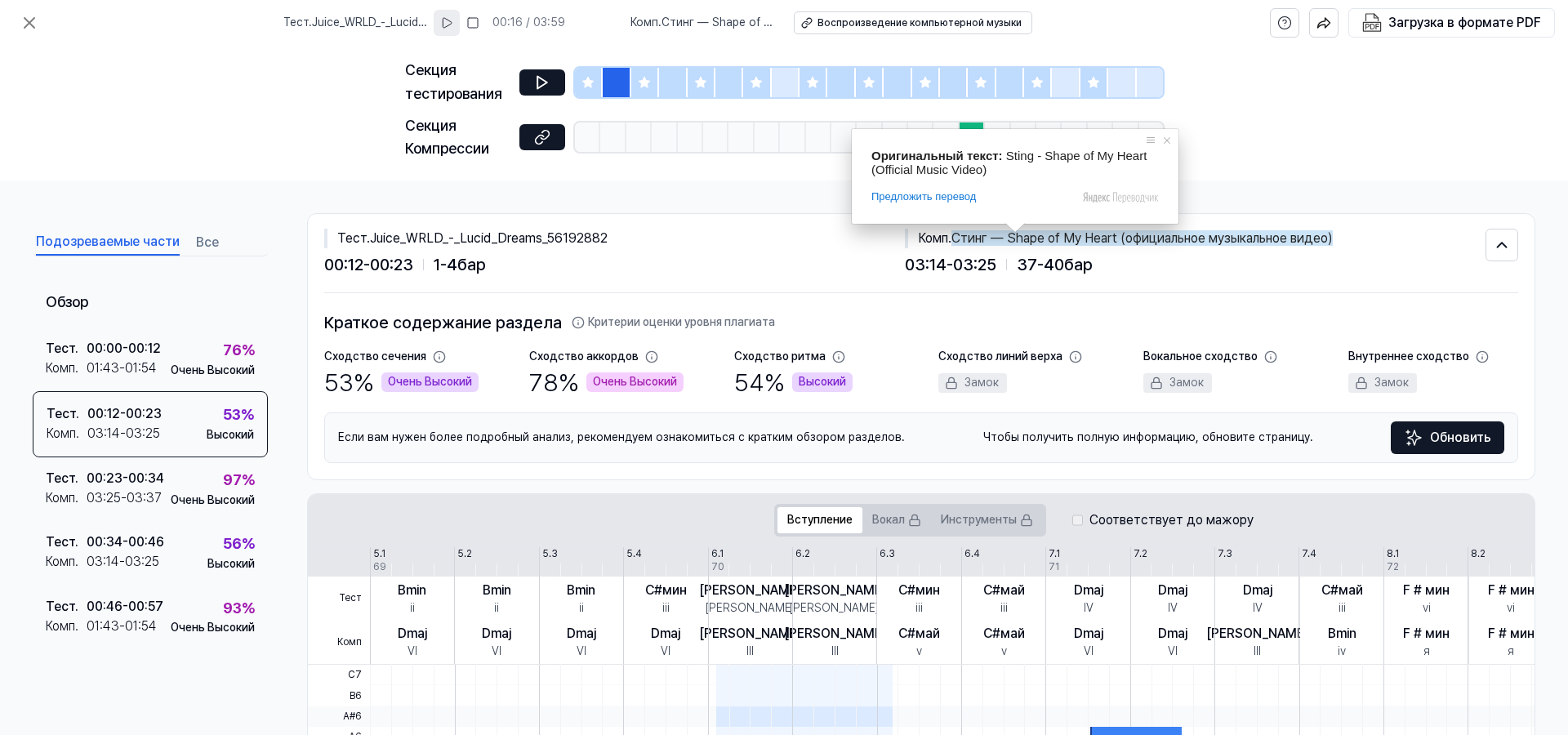
click at [1142, 272] on div "03:14 - 03:25 37 - 40 бар" at bounding box center [1196, 264] width 581 height 26
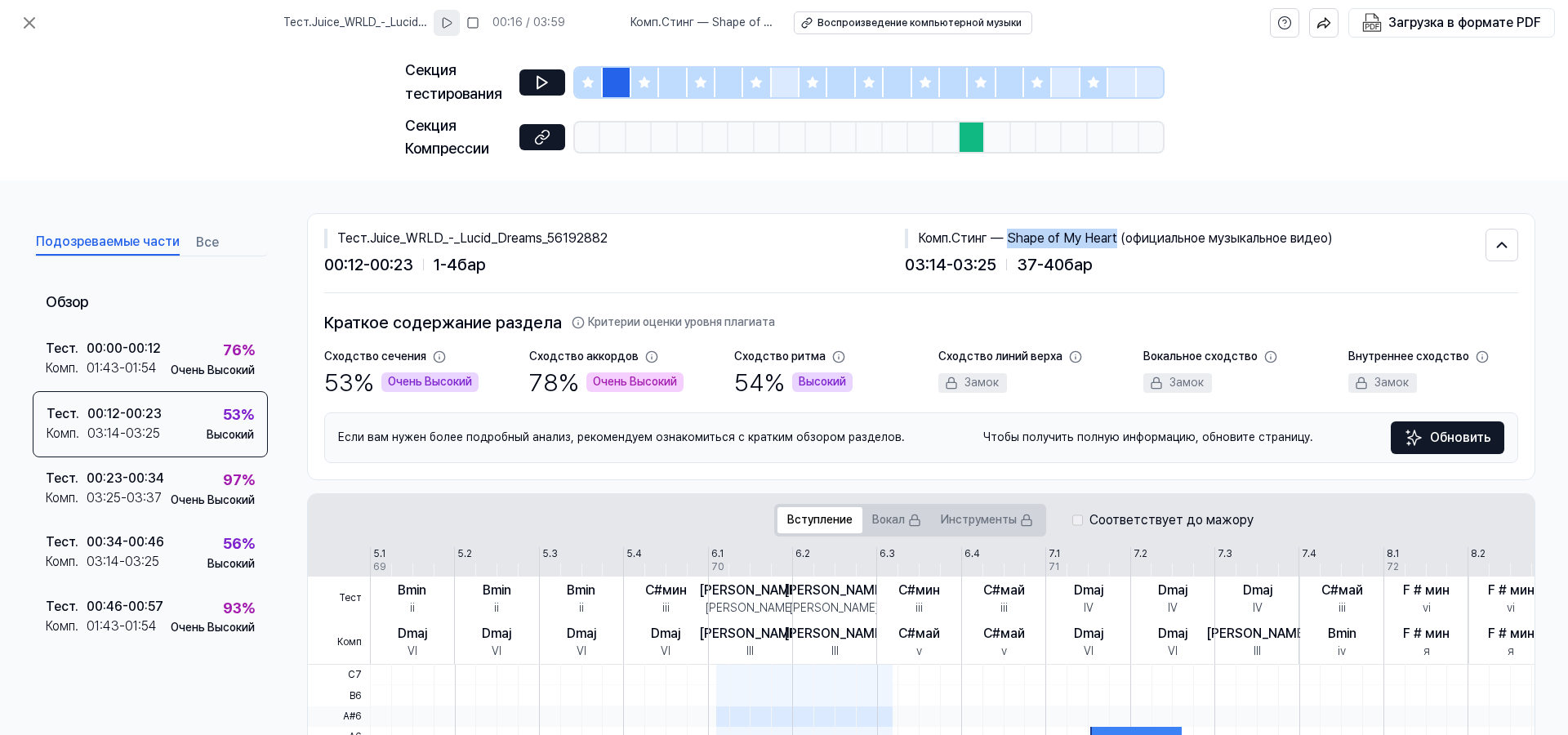
drag, startPoint x: 1011, startPoint y: 235, endPoint x: 1117, endPoint y: 246, distance: 106.6
click at [1117, 246] on div "Комп . Стинг — Shape of My Heart (официальное музыкальное видео)" at bounding box center [1196, 239] width 581 height 20
